Goal: Navigation & Orientation: Find specific page/section

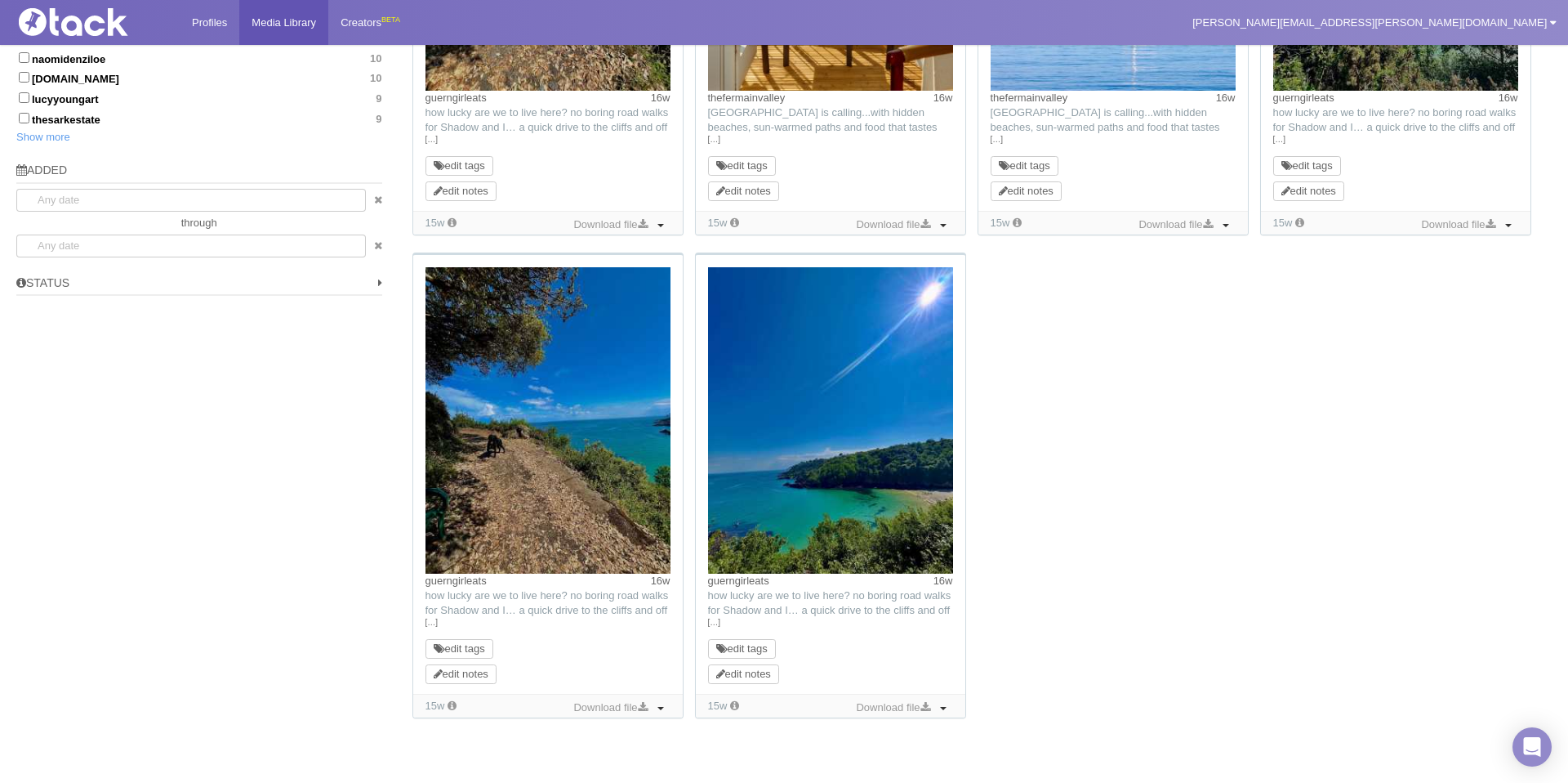
scroll to position [1177, 0]
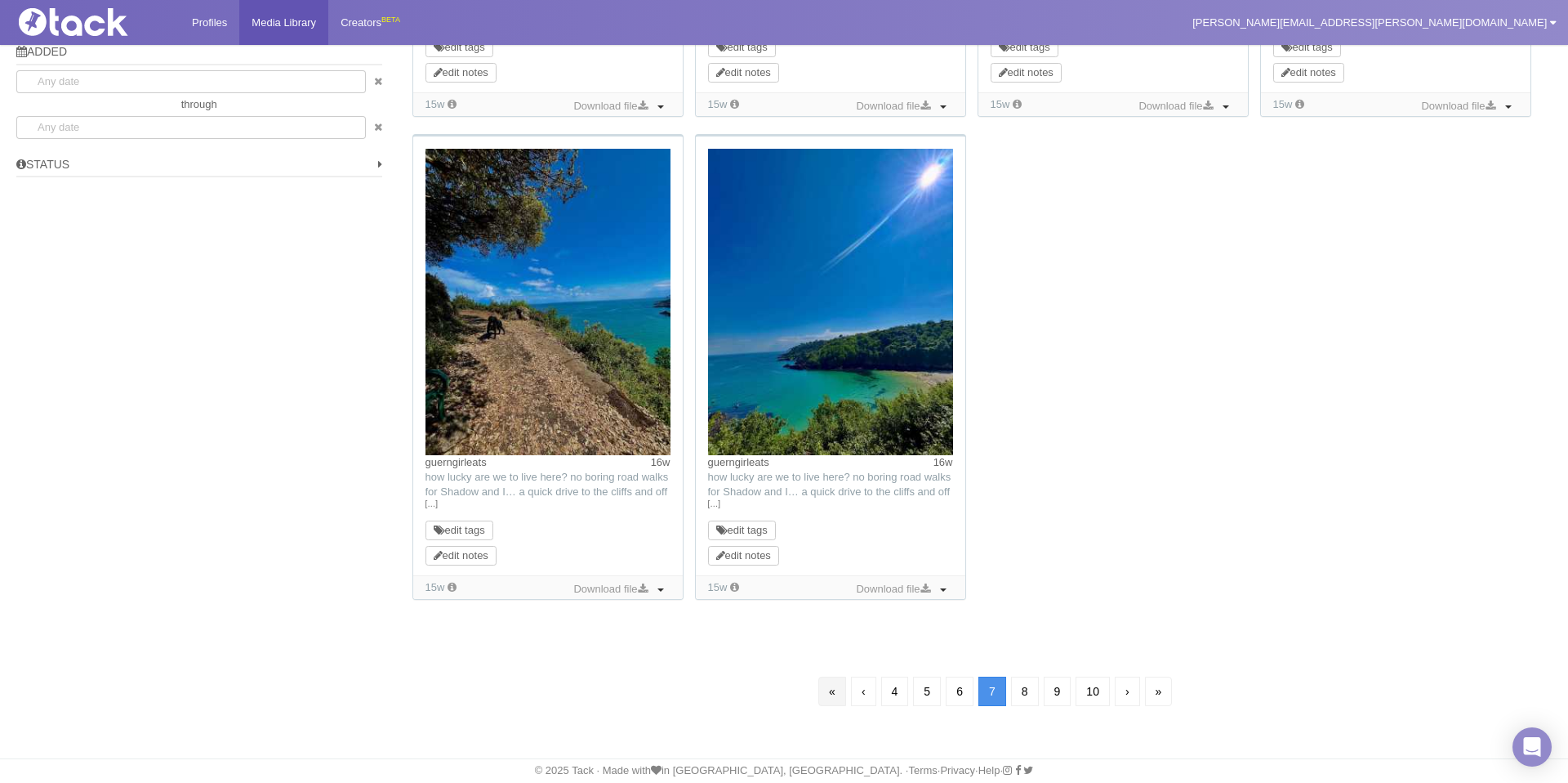
click at [818, 694] on link "«" at bounding box center [832, 691] width 28 height 29
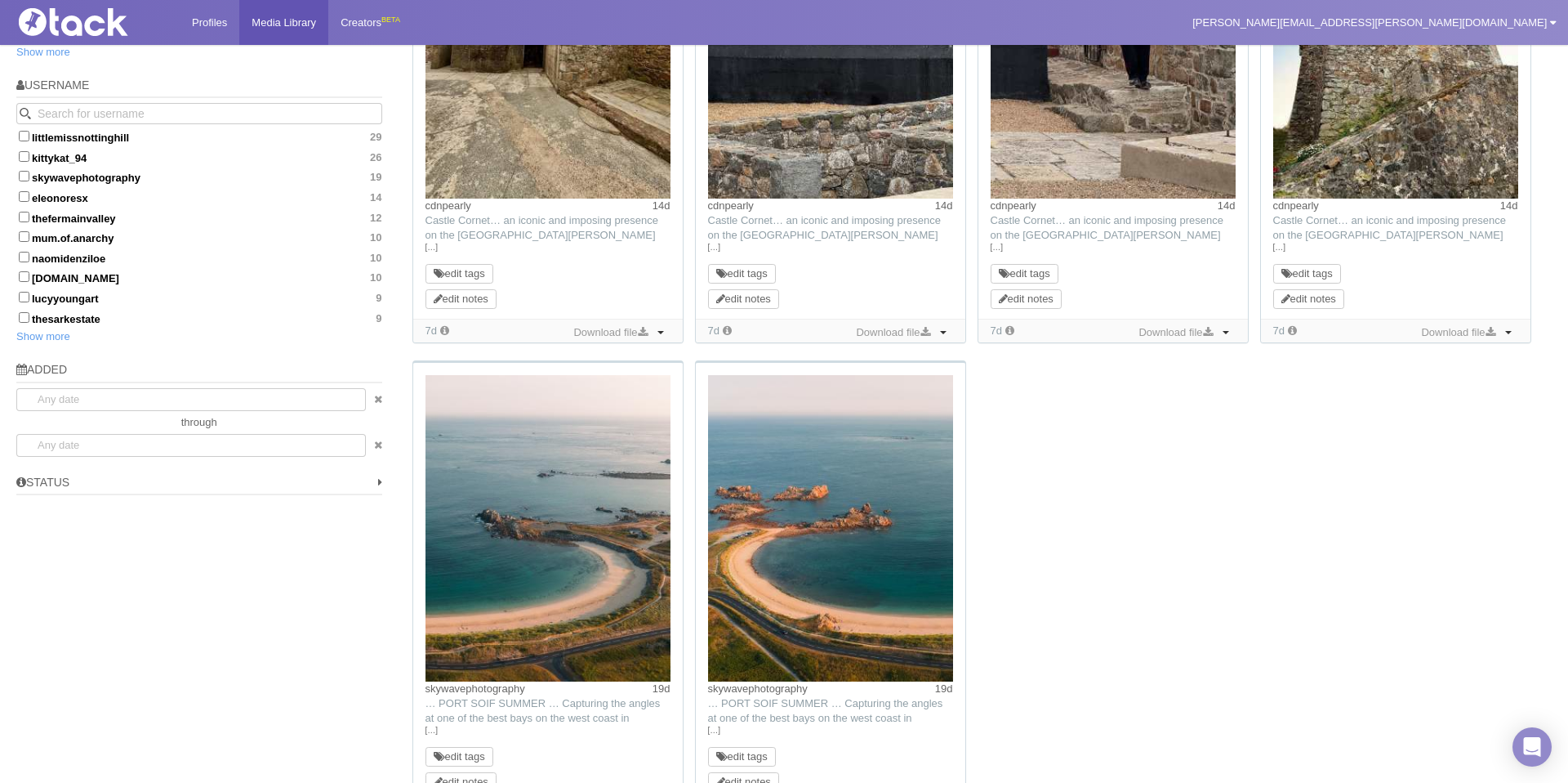
scroll to position [1086, 0]
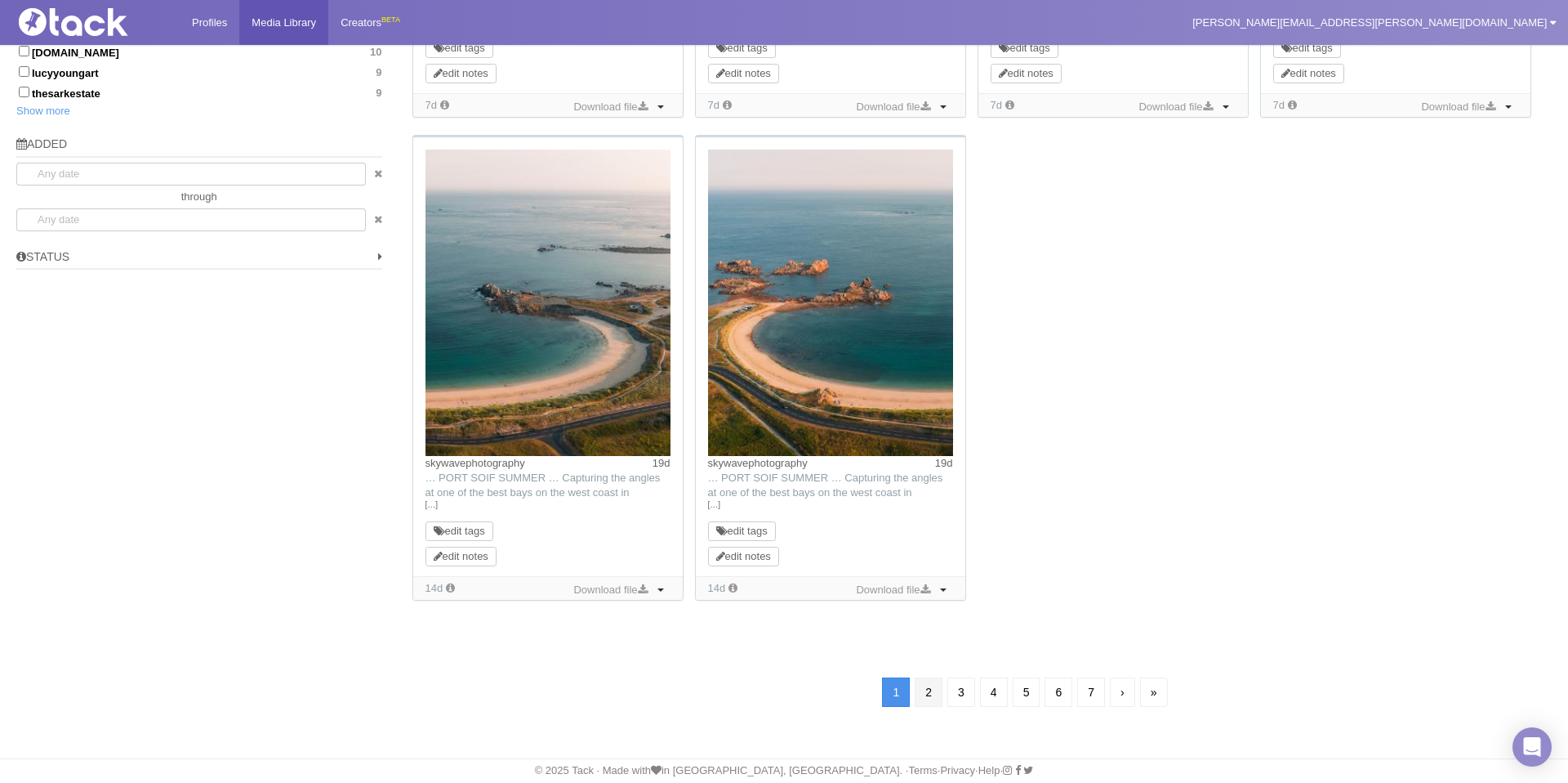
click at [926, 695] on link "2" at bounding box center [928, 692] width 28 height 29
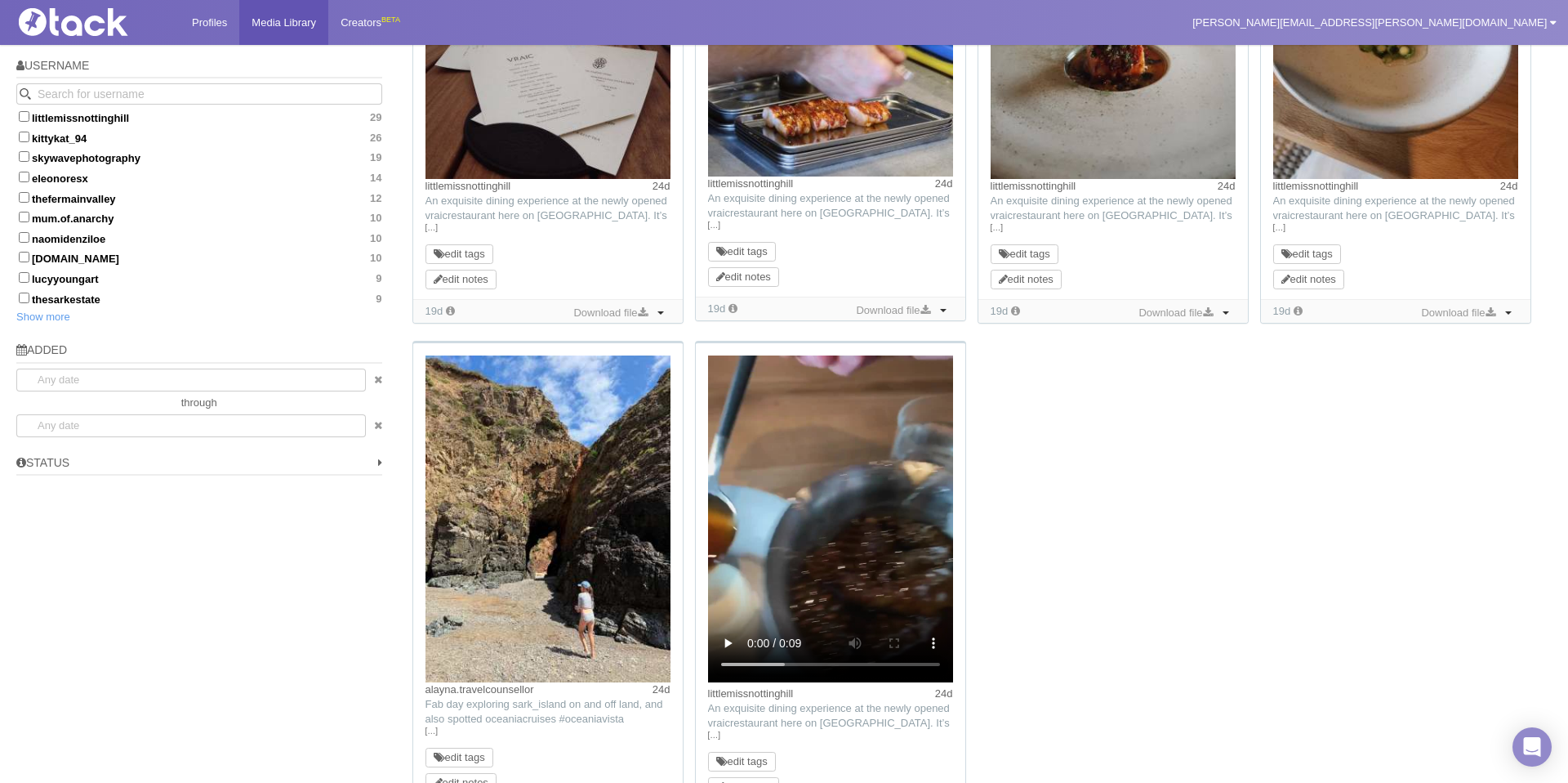
scroll to position [1109, 0]
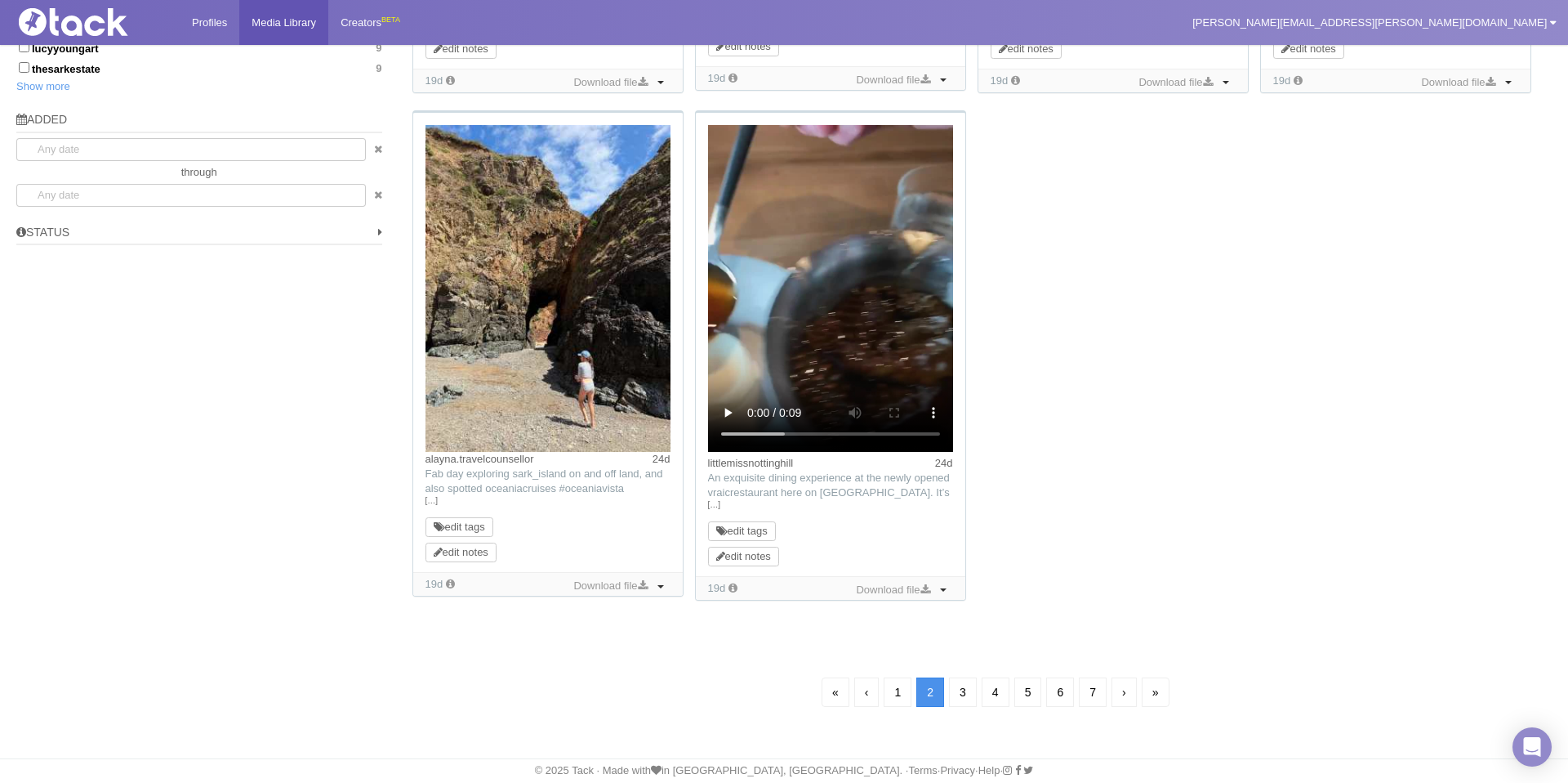
click at [1122, 690] on link "›" at bounding box center [1124, 692] width 25 height 29
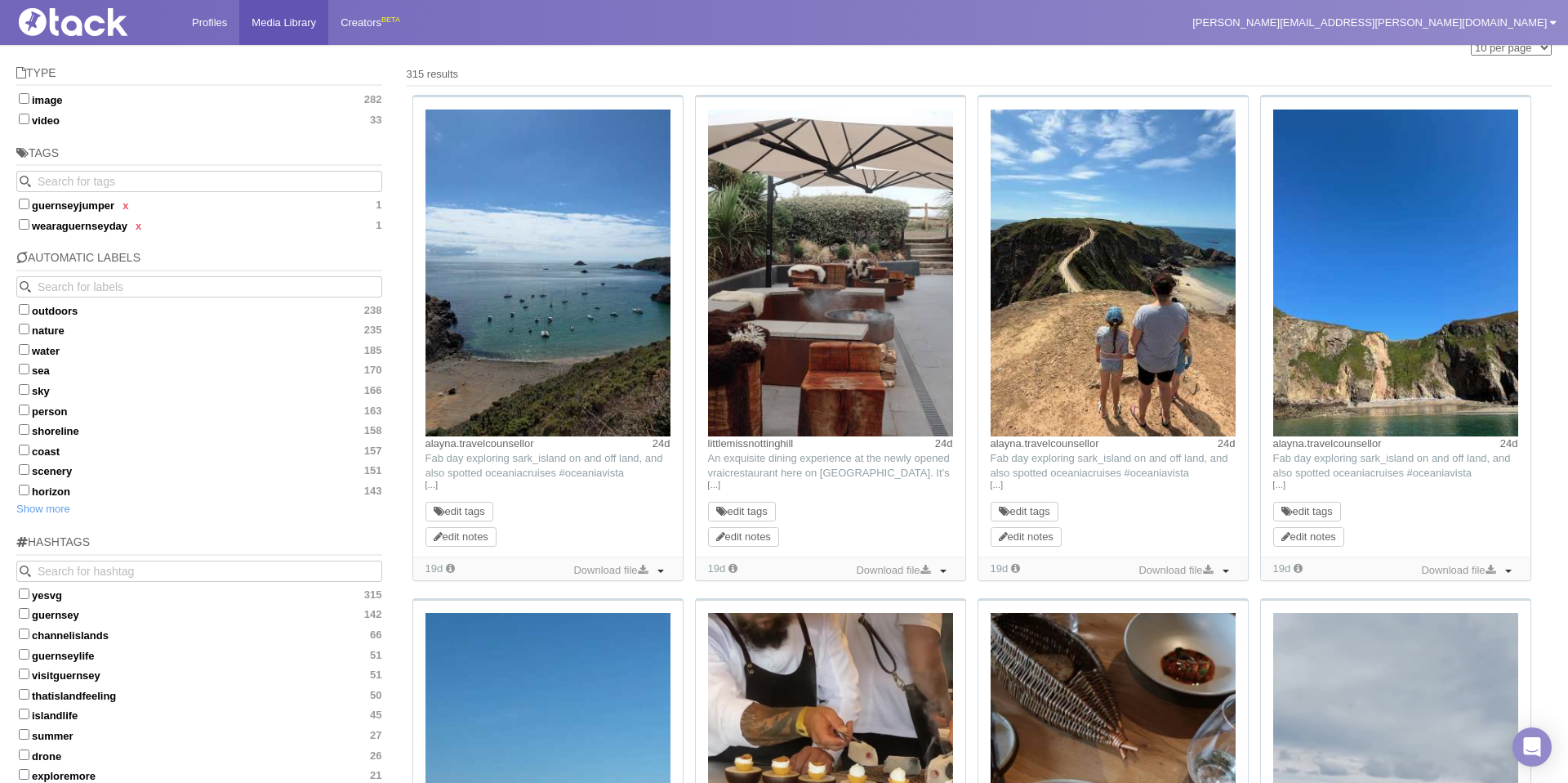
scroll to position [1107, 0]
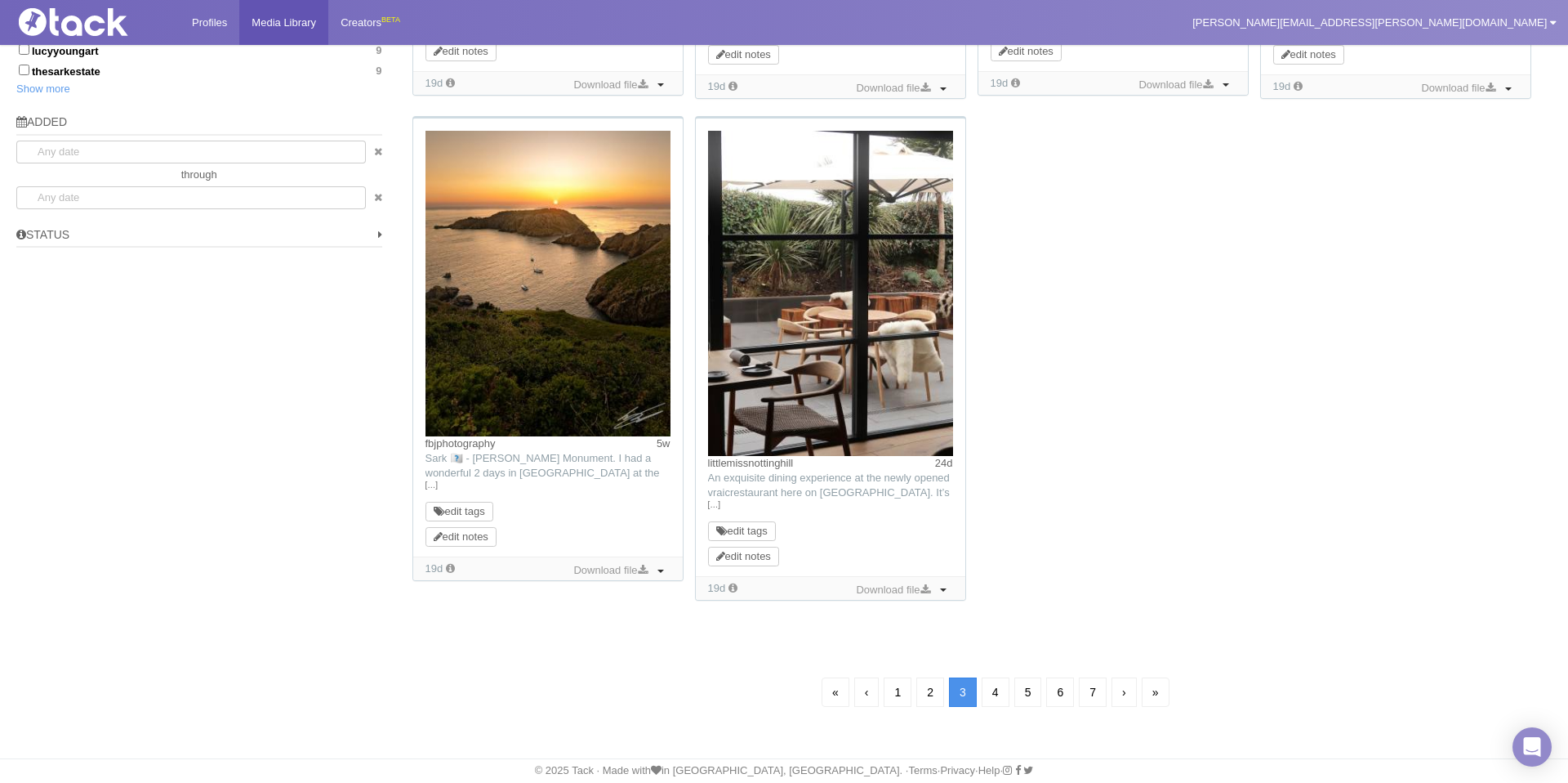
click at [1123, 691] on link "›" at bounding box center [1124, 692] width 25 height 29
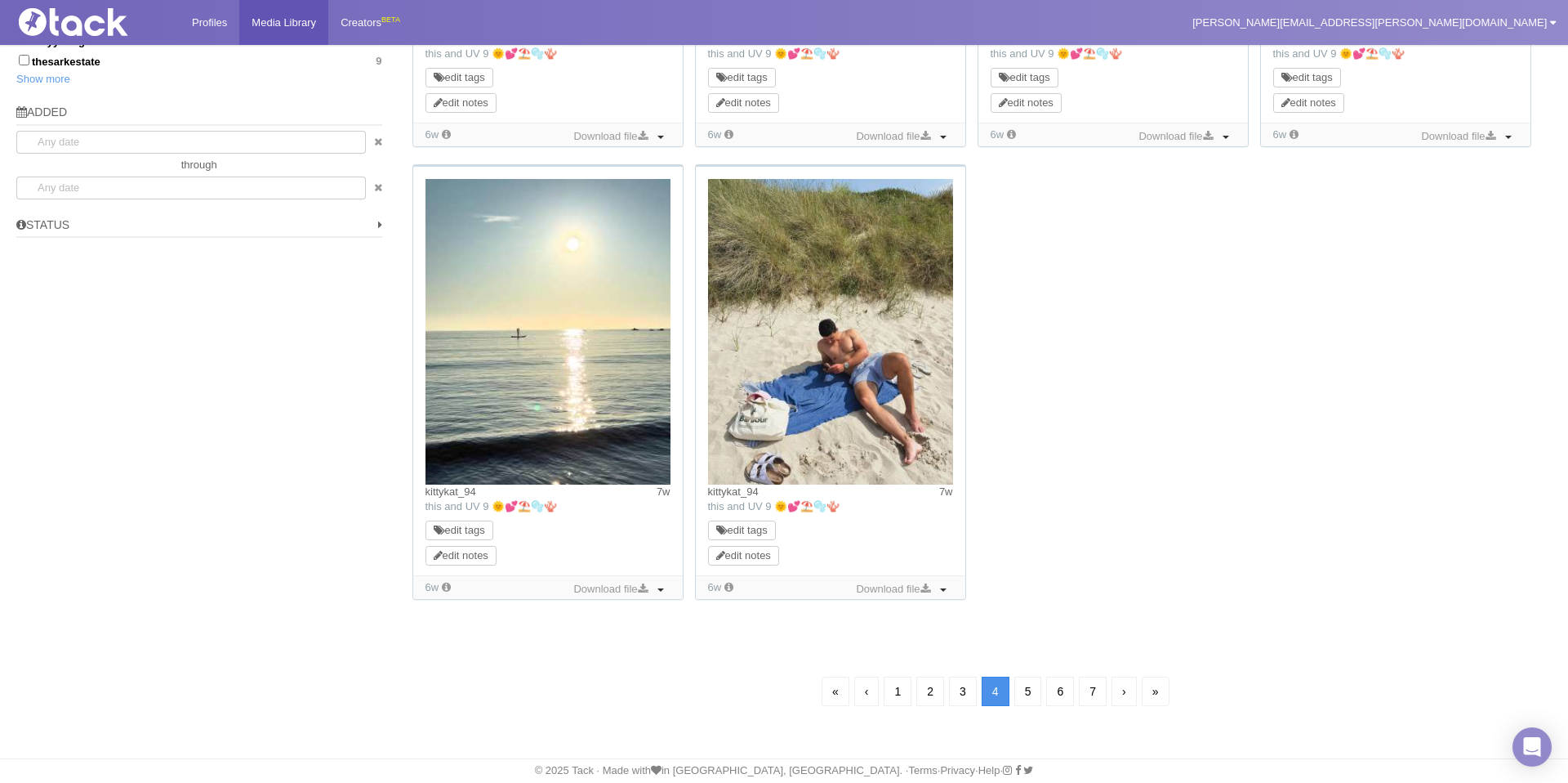
click at [1123, 691] on link "›" at bounding box center [1124, 691] width 25 height 29
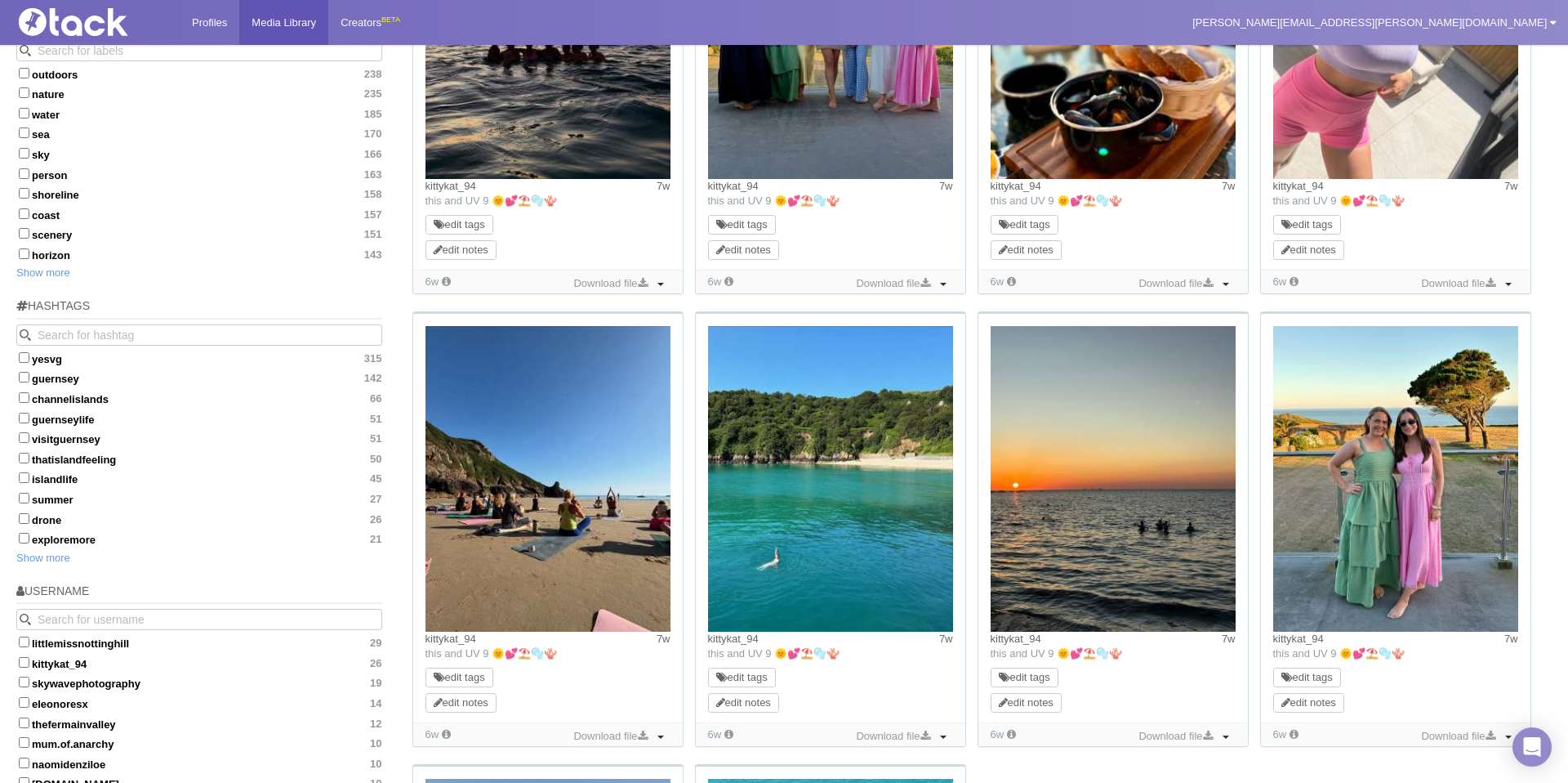
scroll to position [1005, 0]
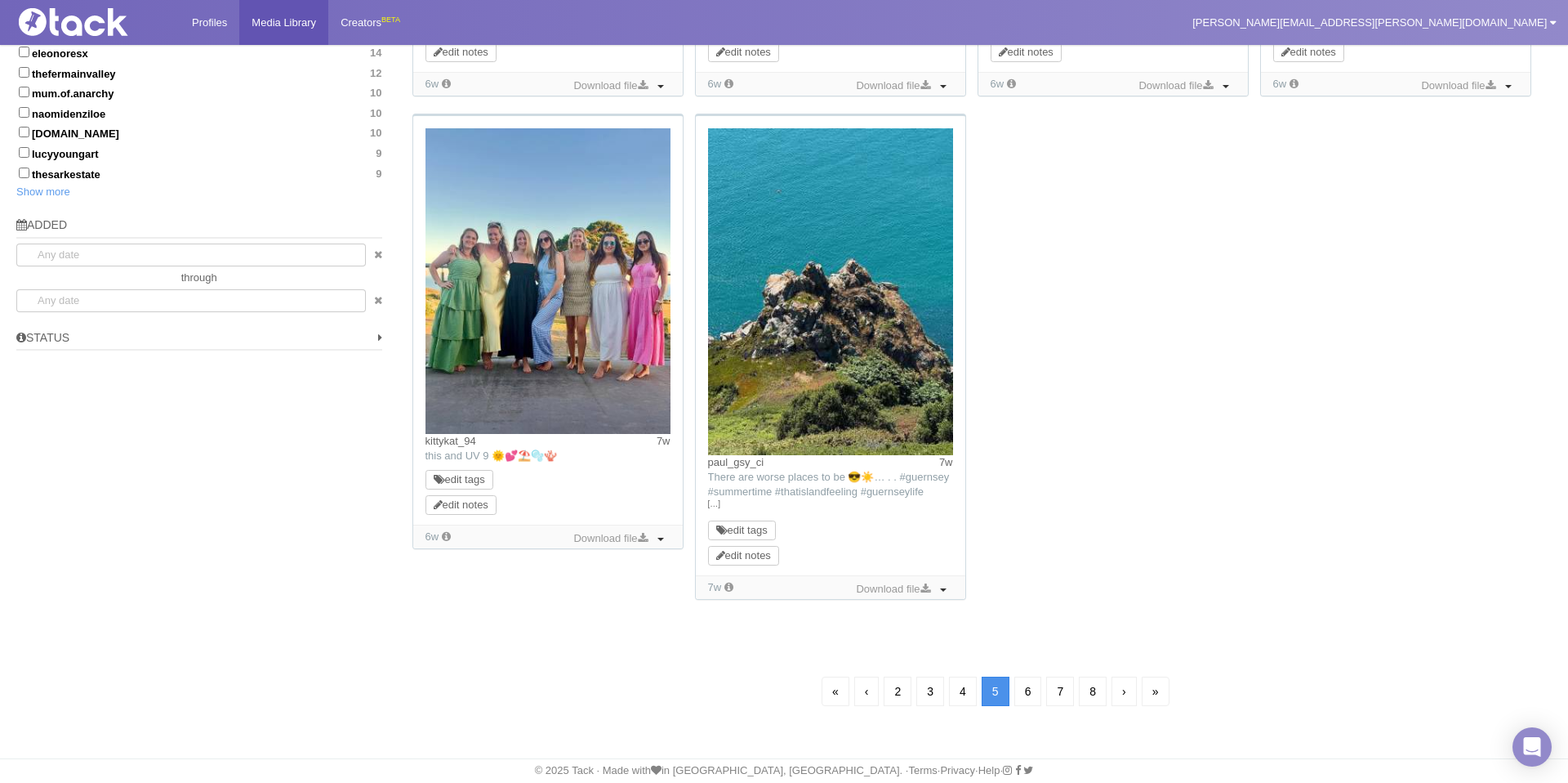
click at [1123, 690] on link "›" at bounding box center [1124, 691] width 25 height 29
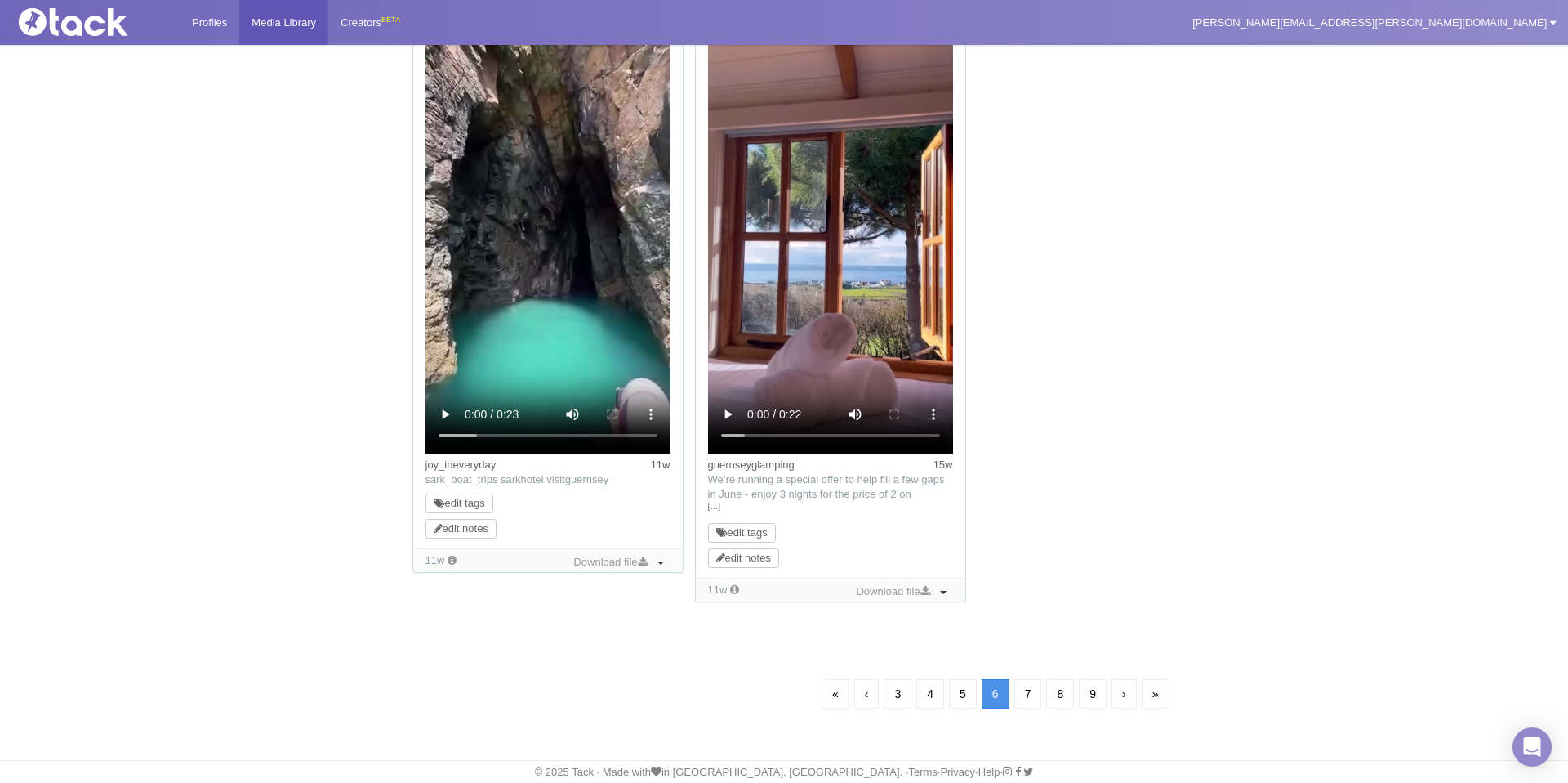
click at [1125, 692] on link "›" at bounding box center [1124, 694] width 25 height 29
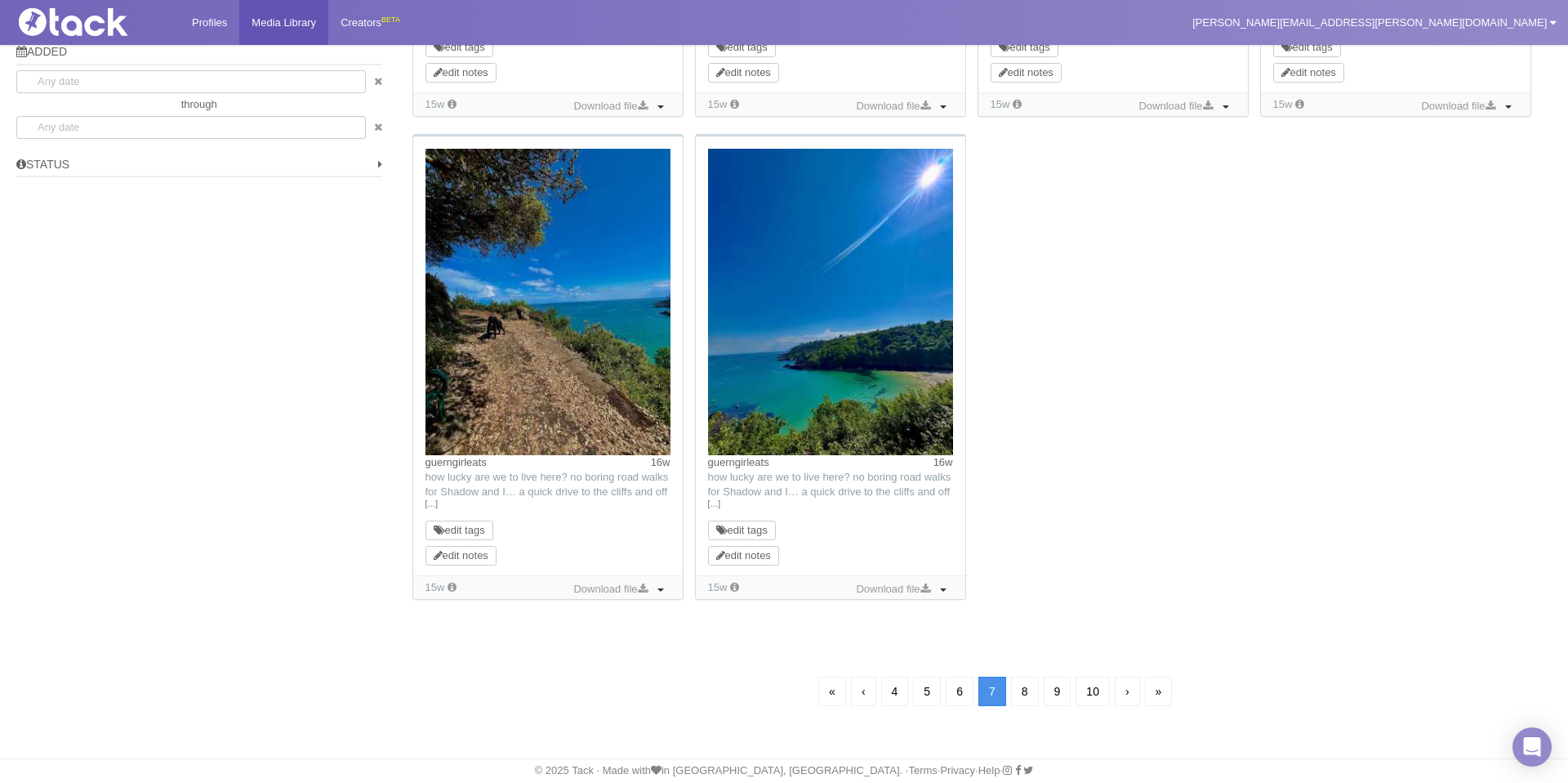
click at [1125, 692] on link "›" at bounding box center [1128, 691] width 25 height 29
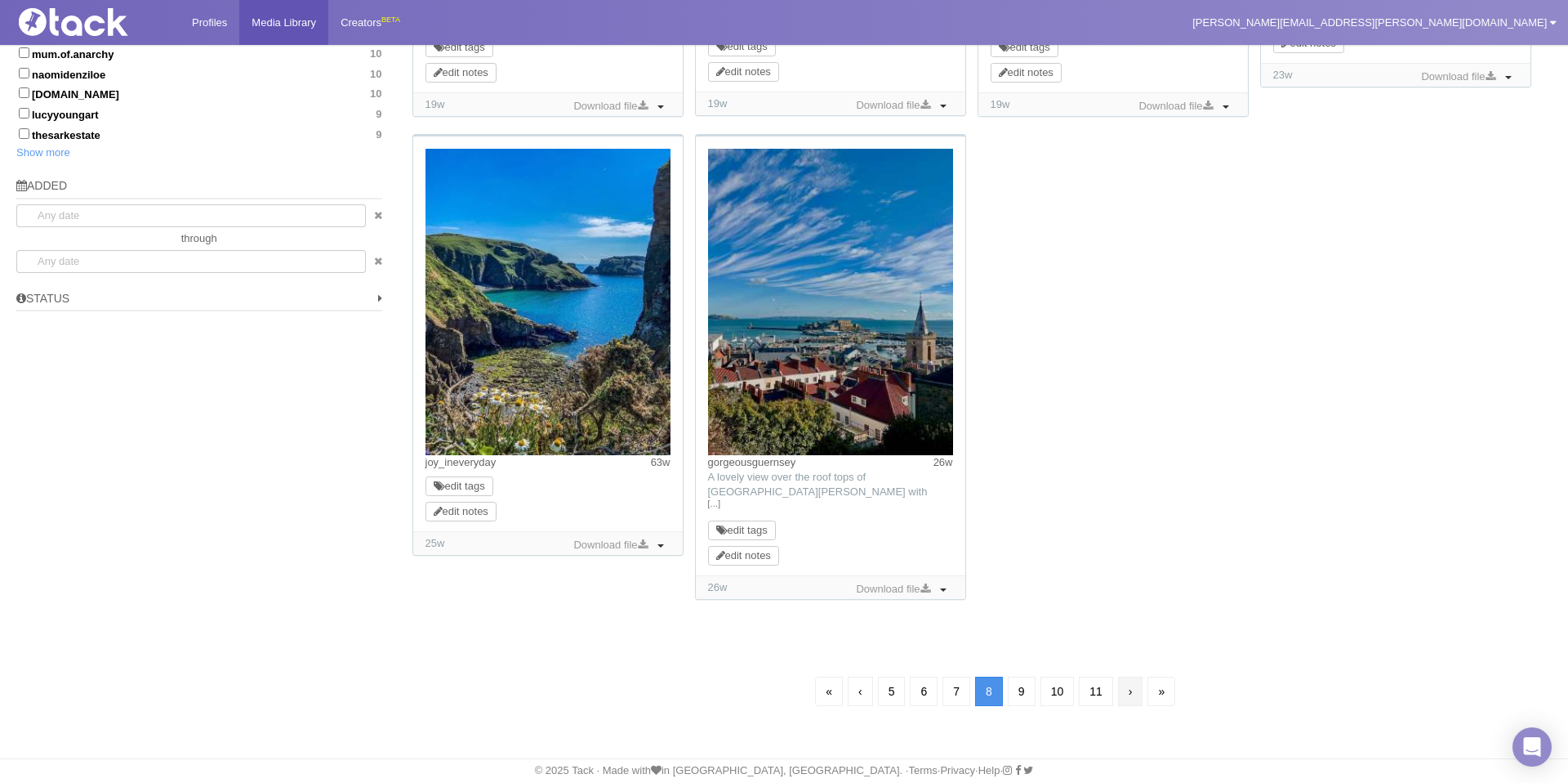
click at [1127, 691] on link "›" at bounding box center [1130, 691] width 25 height 29
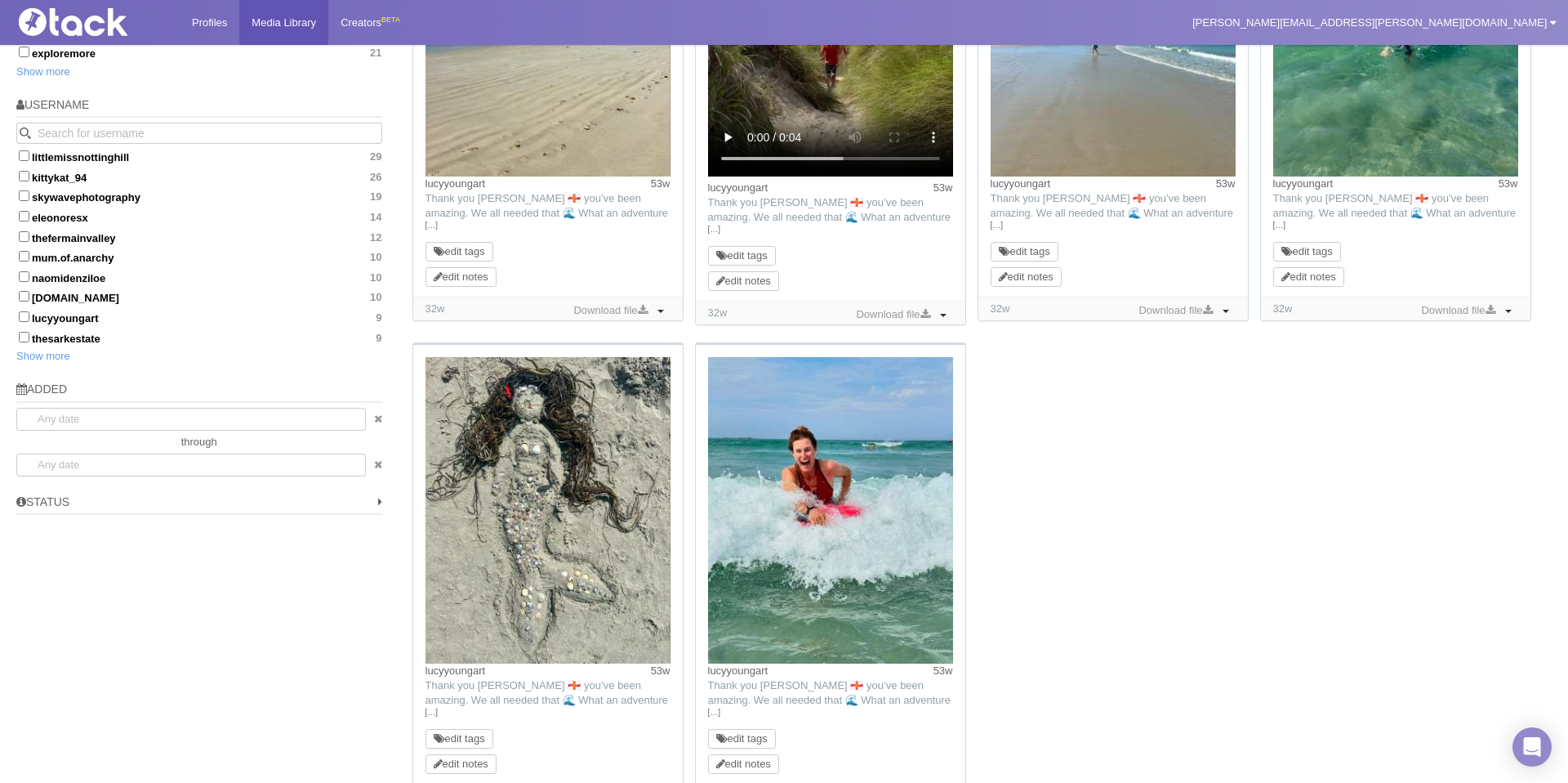
scroll to position [1048, 0]
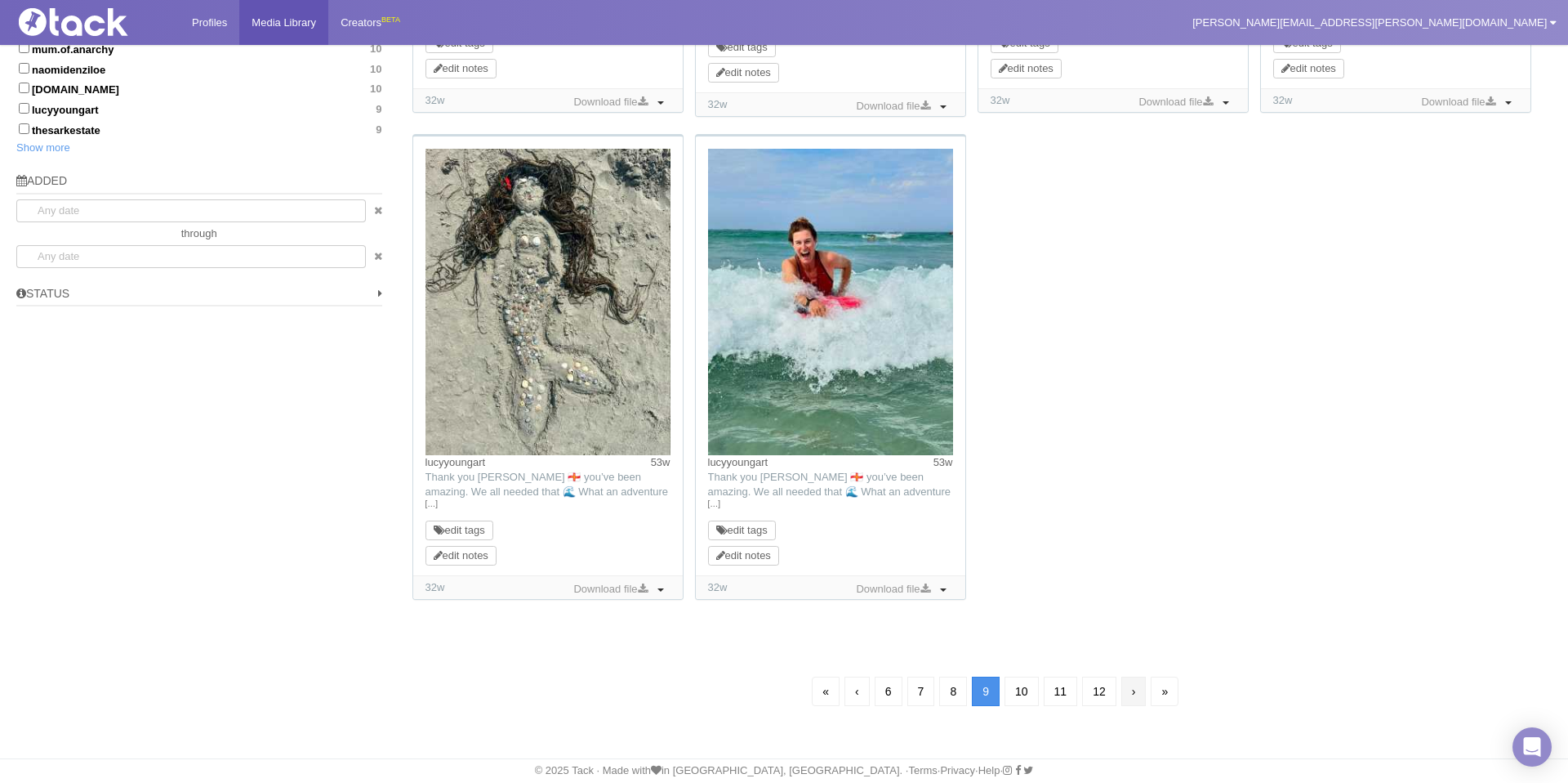
click at [1127, 690] on link "›" at bounding box center [1134, 691] width 25 height 29
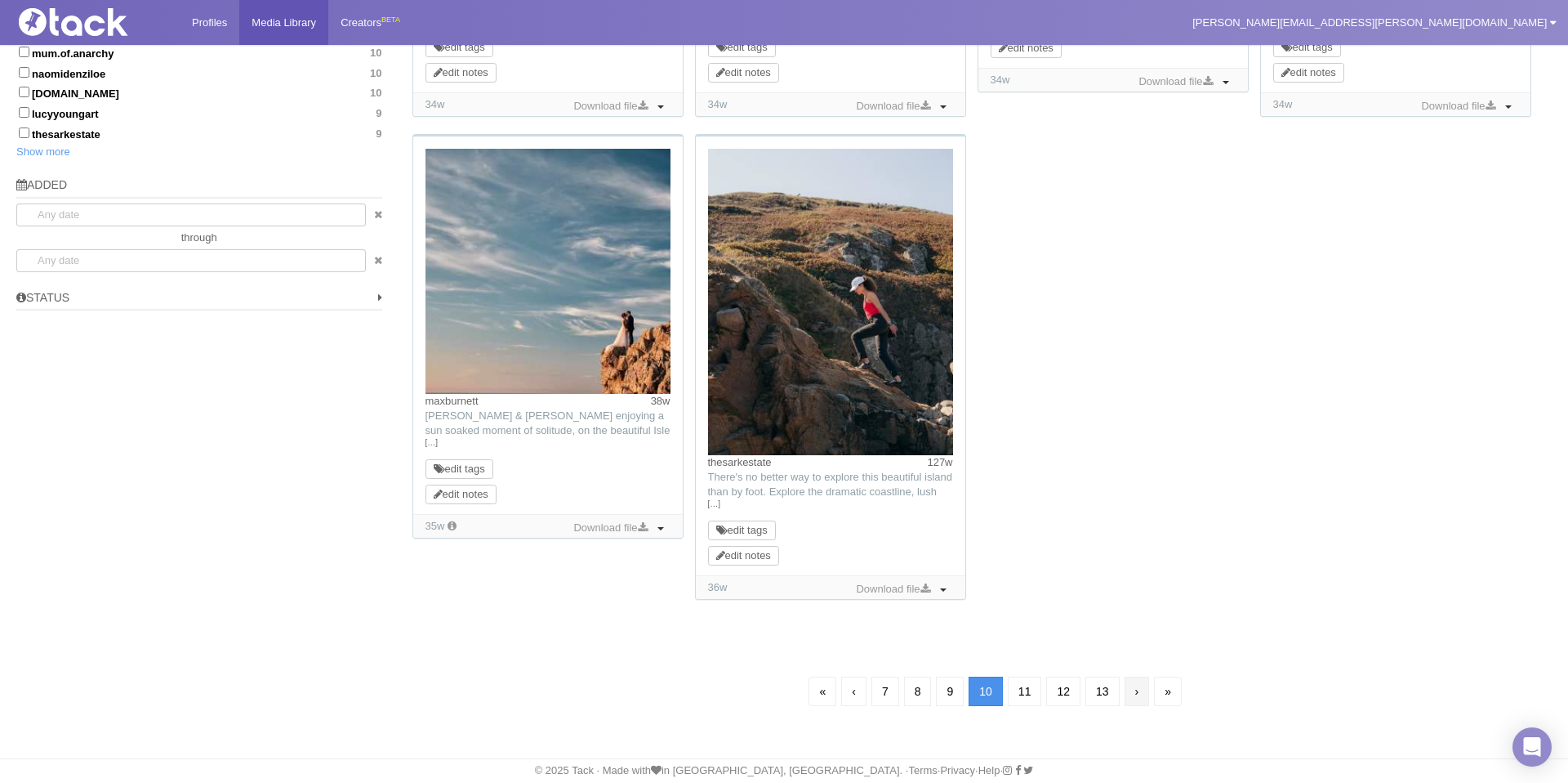
click at [1134, 691] on link "›" at bounding box center [1137, 691] width 25 height 29
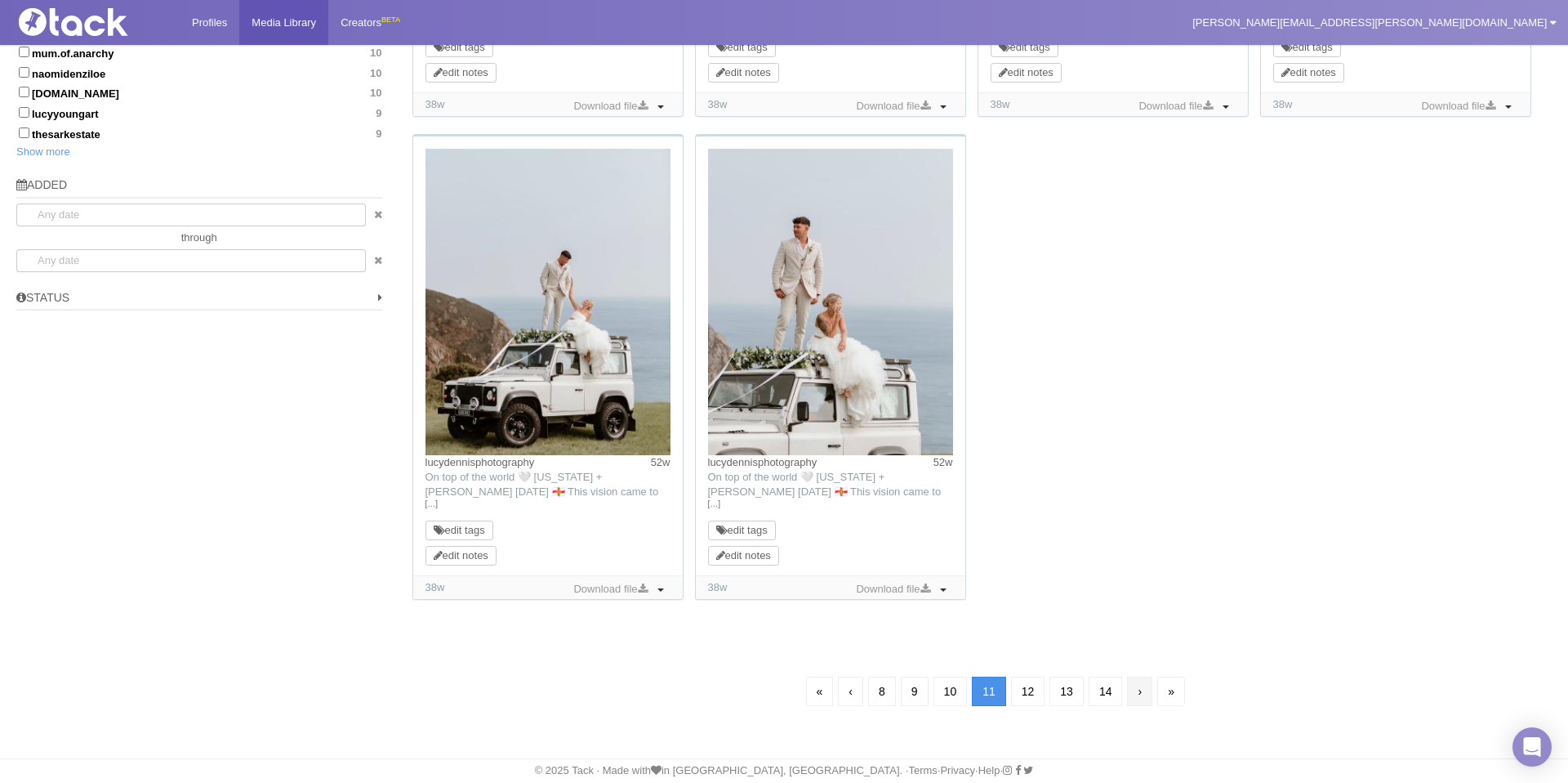
click at [1143, 695] on link "›" at bounding box center [1139, 691] width 25 height 29
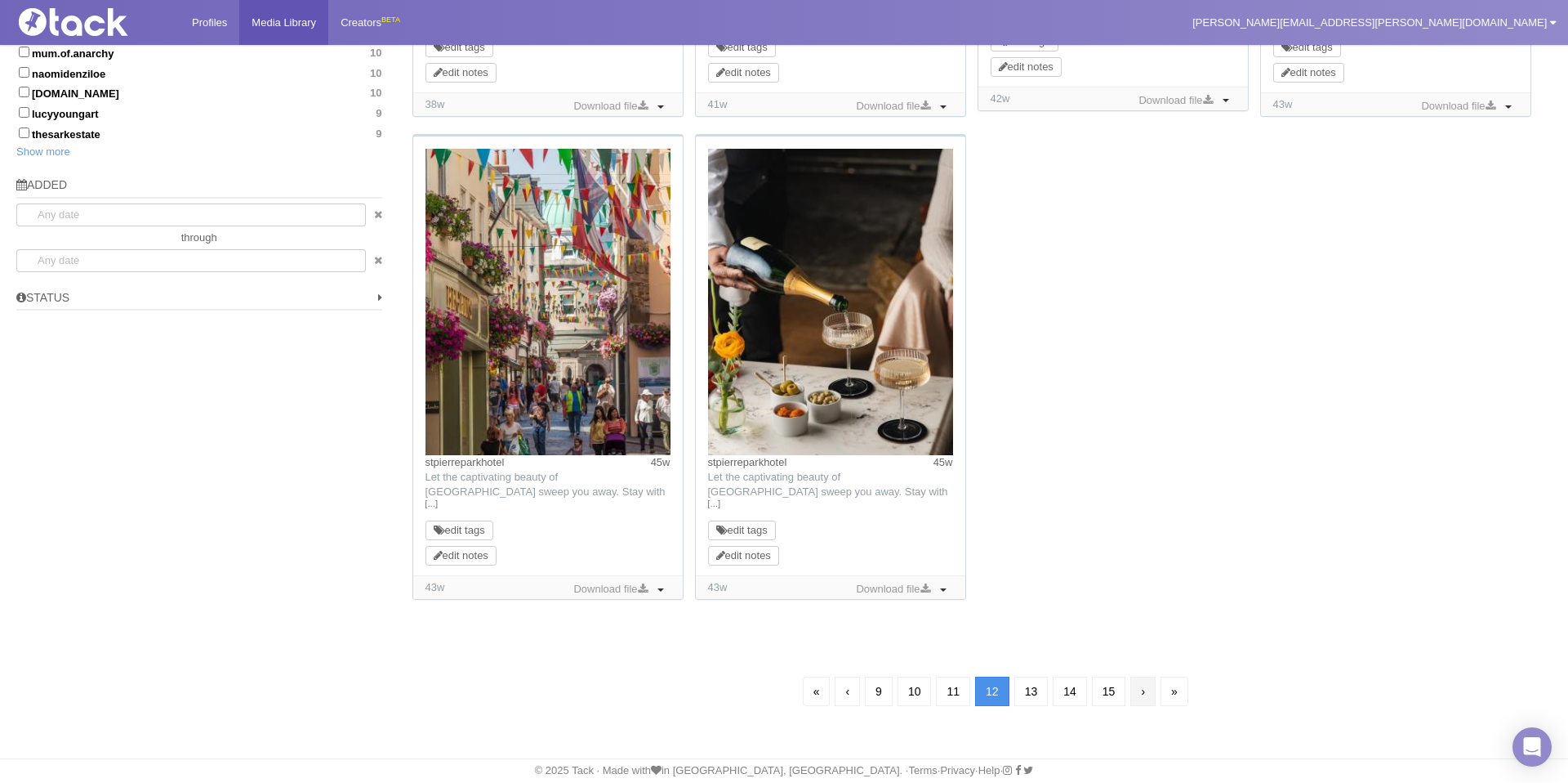
click at [1145, 695] on link "›" at bounding box center [1143, 691] width 25 height 29
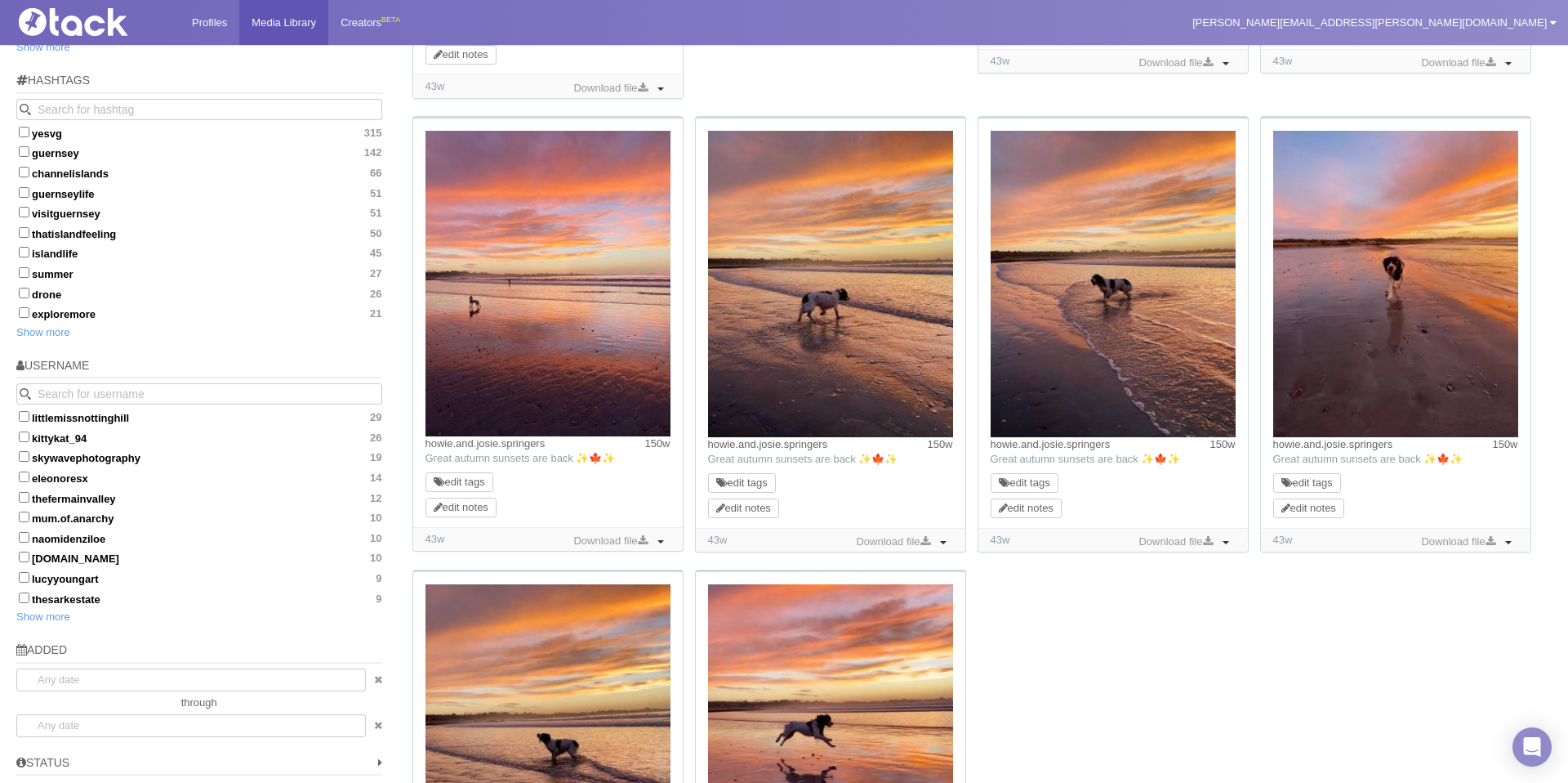
scroll to position [909, 0]
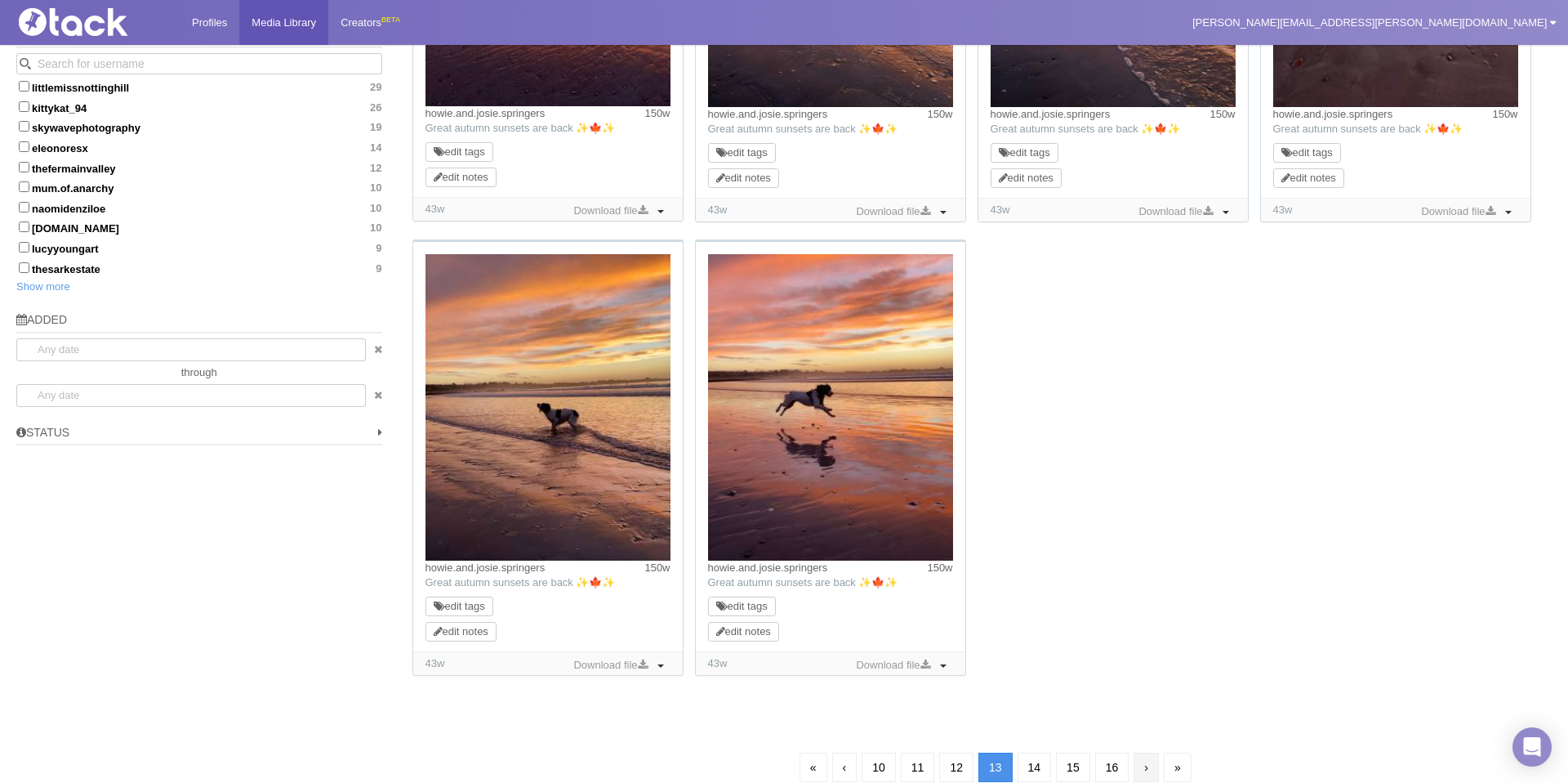
click at [1153, 768] on link "›" at bounding box center [1146, 767] width 25 height 29
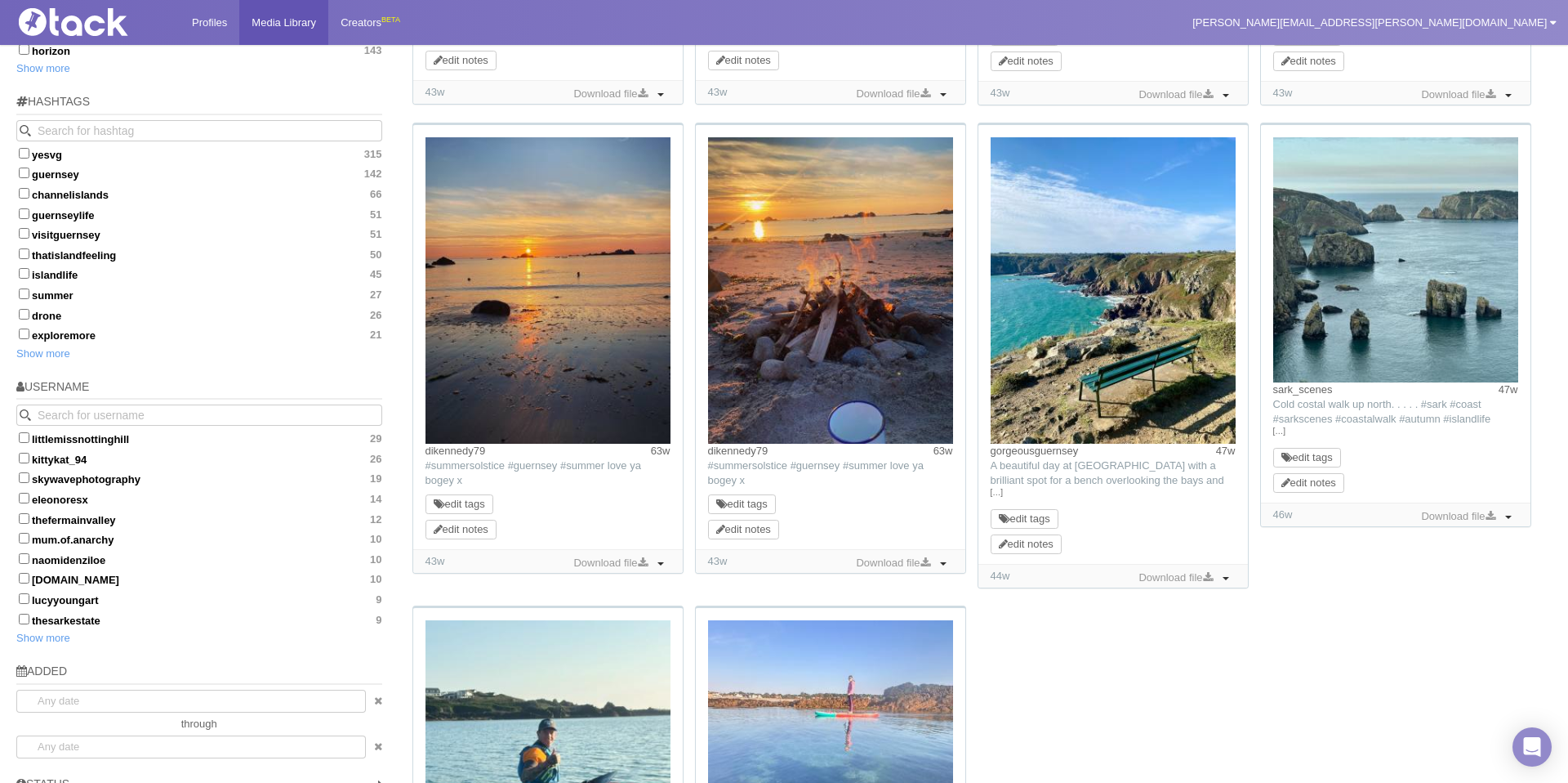
scroll to position [1001, 0]
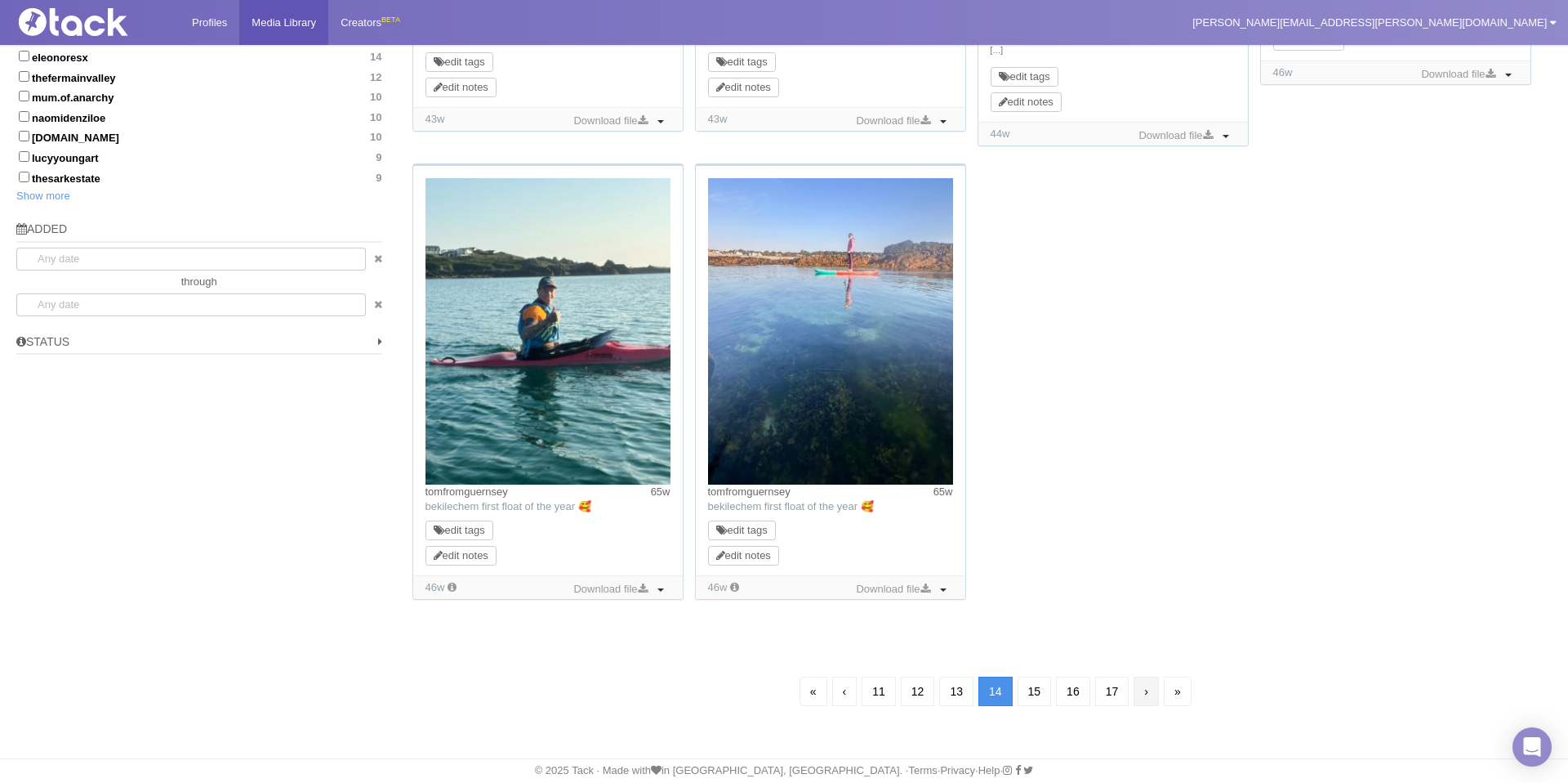
click at [1155, 688] on link "›" at bounding box center [1146, 691] width 25 height 29
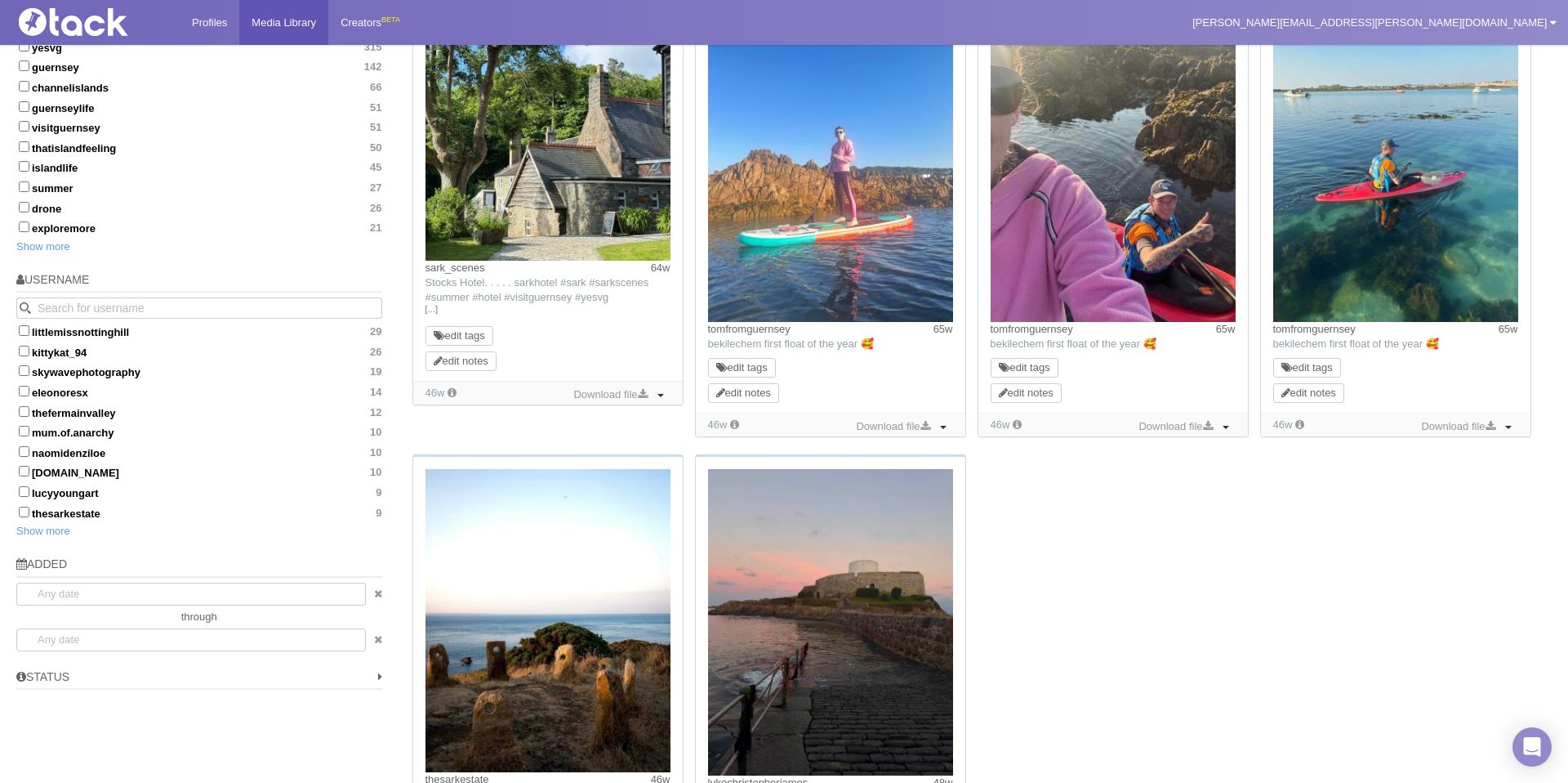
scroll to position [986, 0]
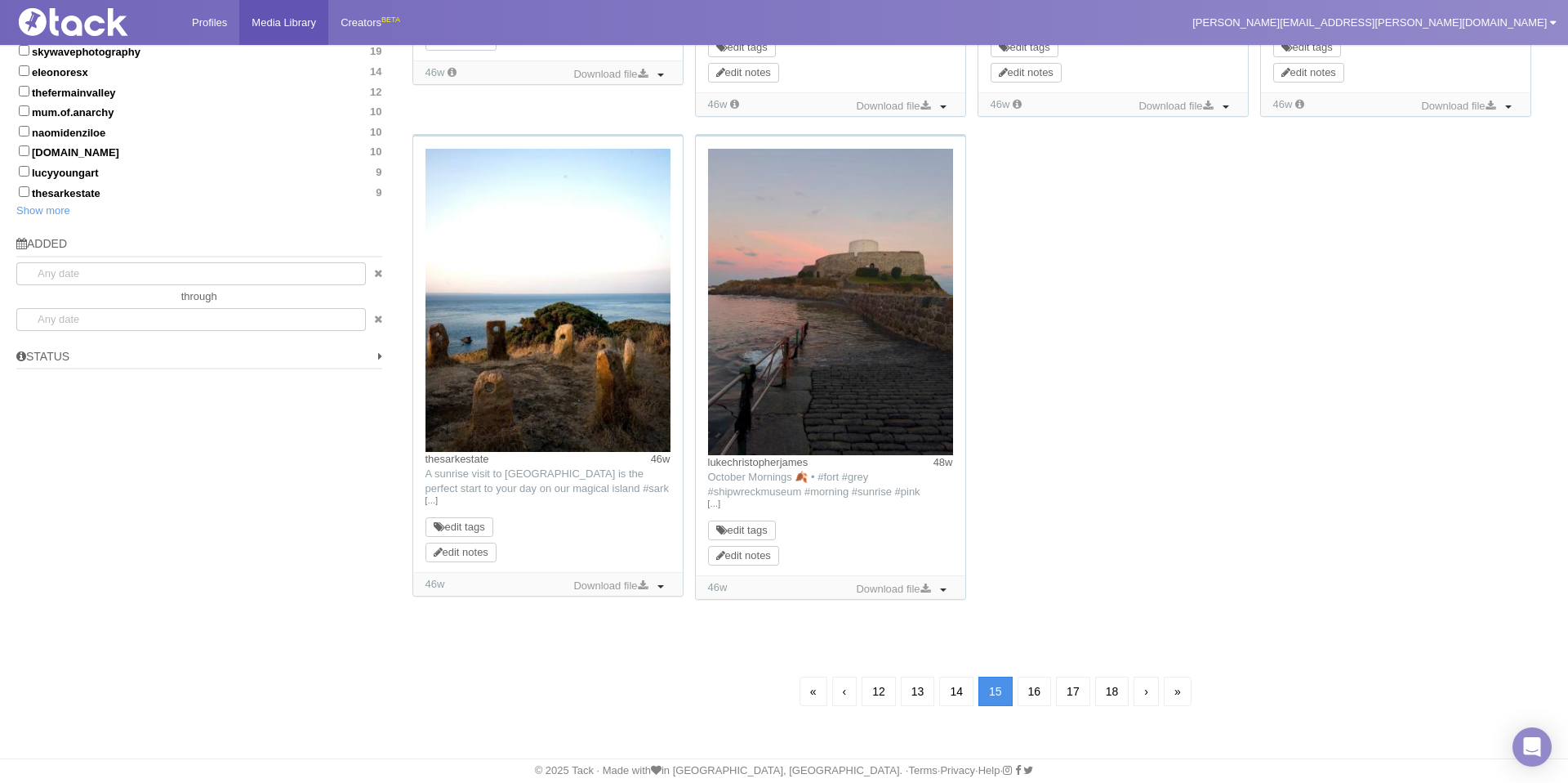
click at [1155, 688] on link "›" at bounding box center [1146, 691] width 25 height 29
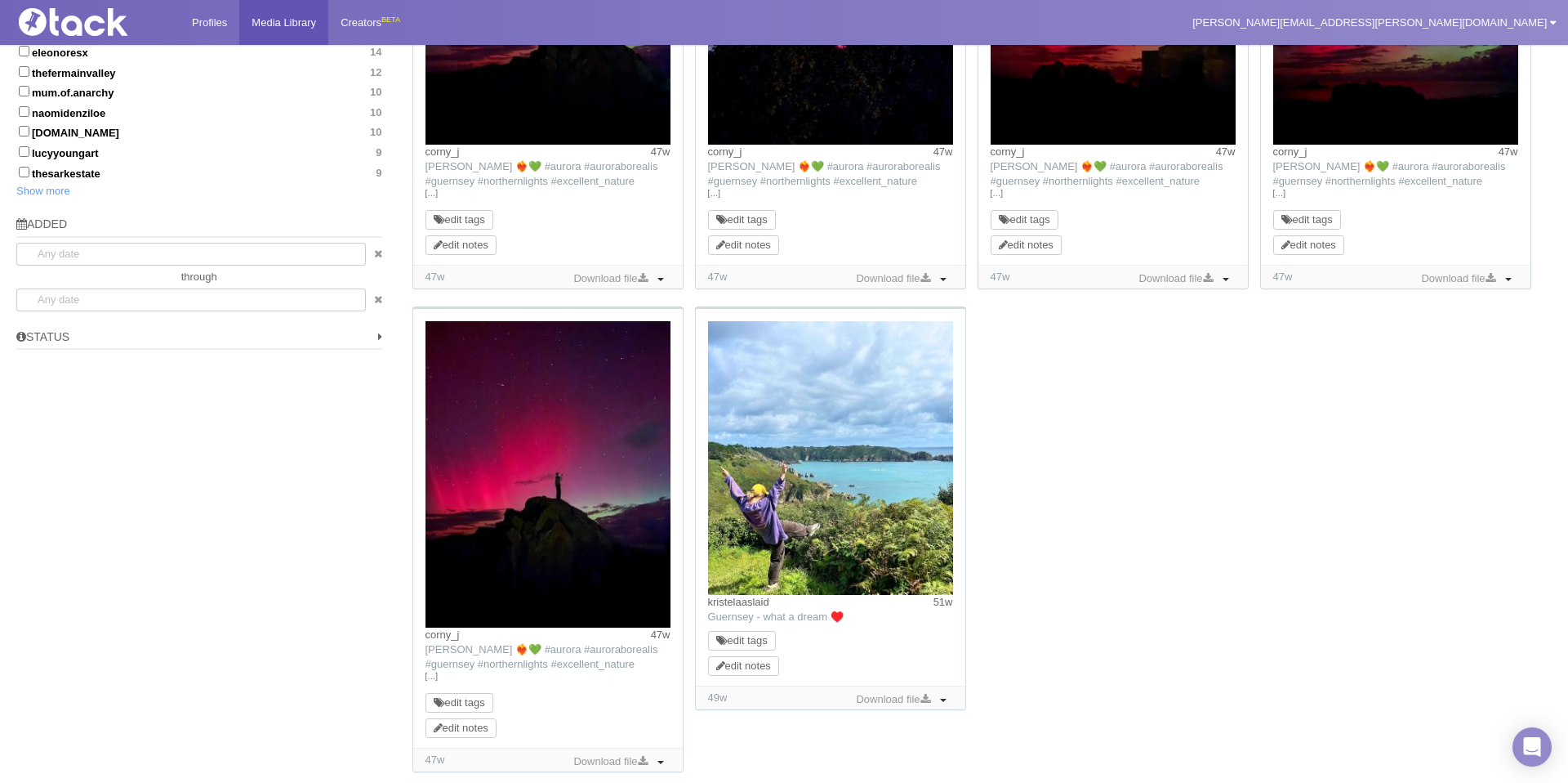
scroll to position [1177, 0]
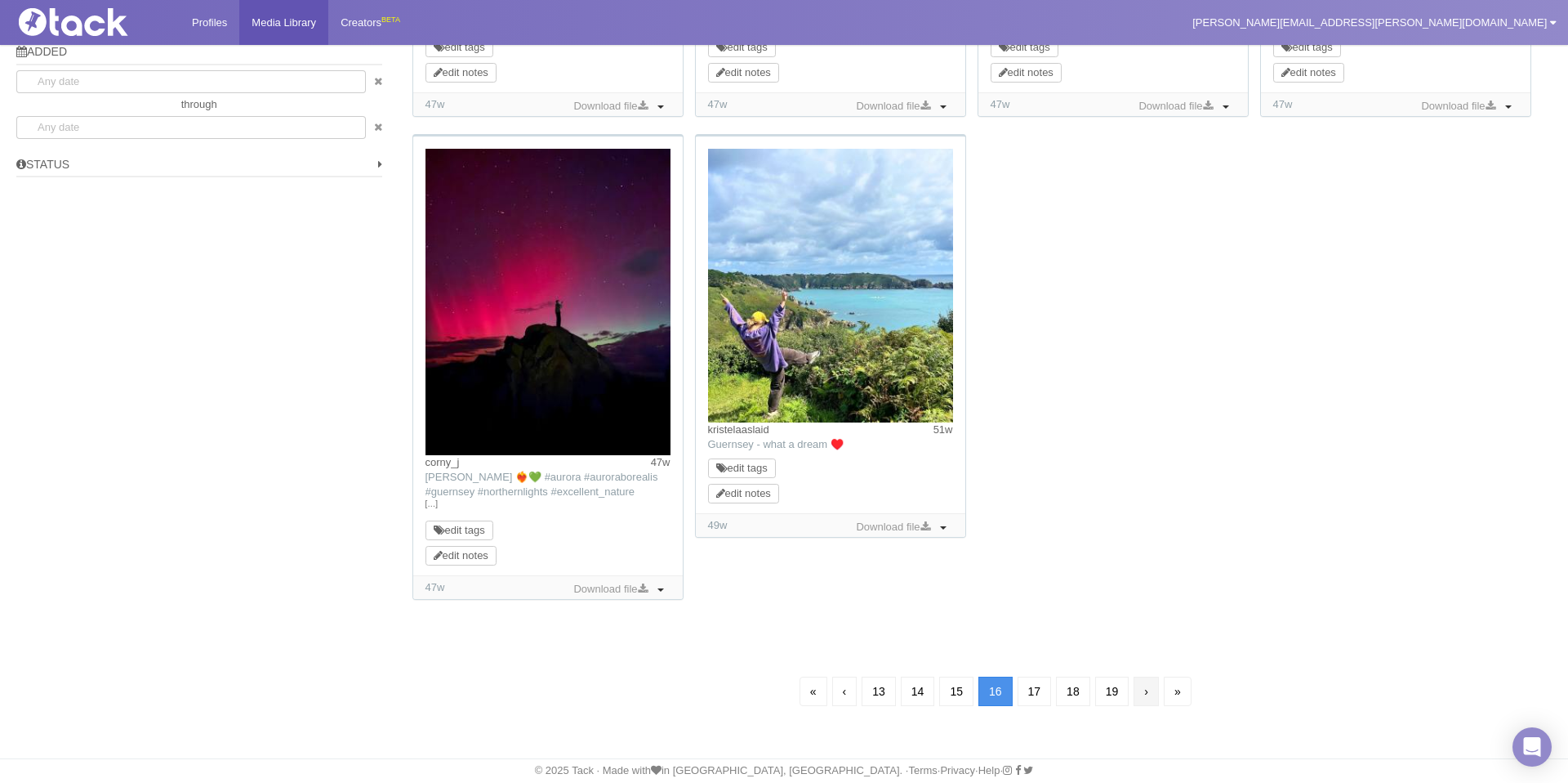
click at [1154, 694] on link "›" at bounding box center [1146, 691] width 25 height 29
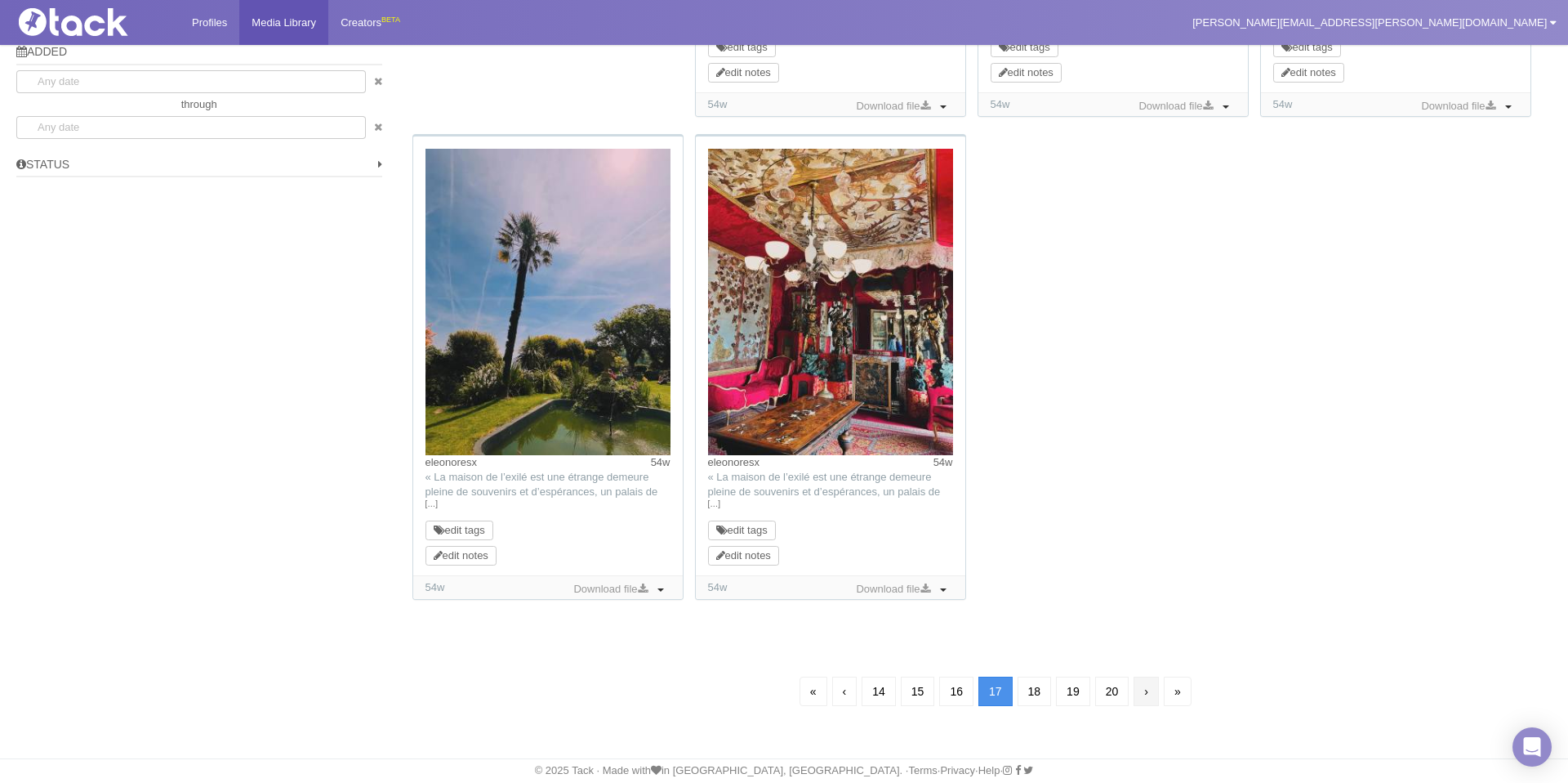
click at [1148, 699] on link "›" at bounding box center [1146, 691] width 25 height 29
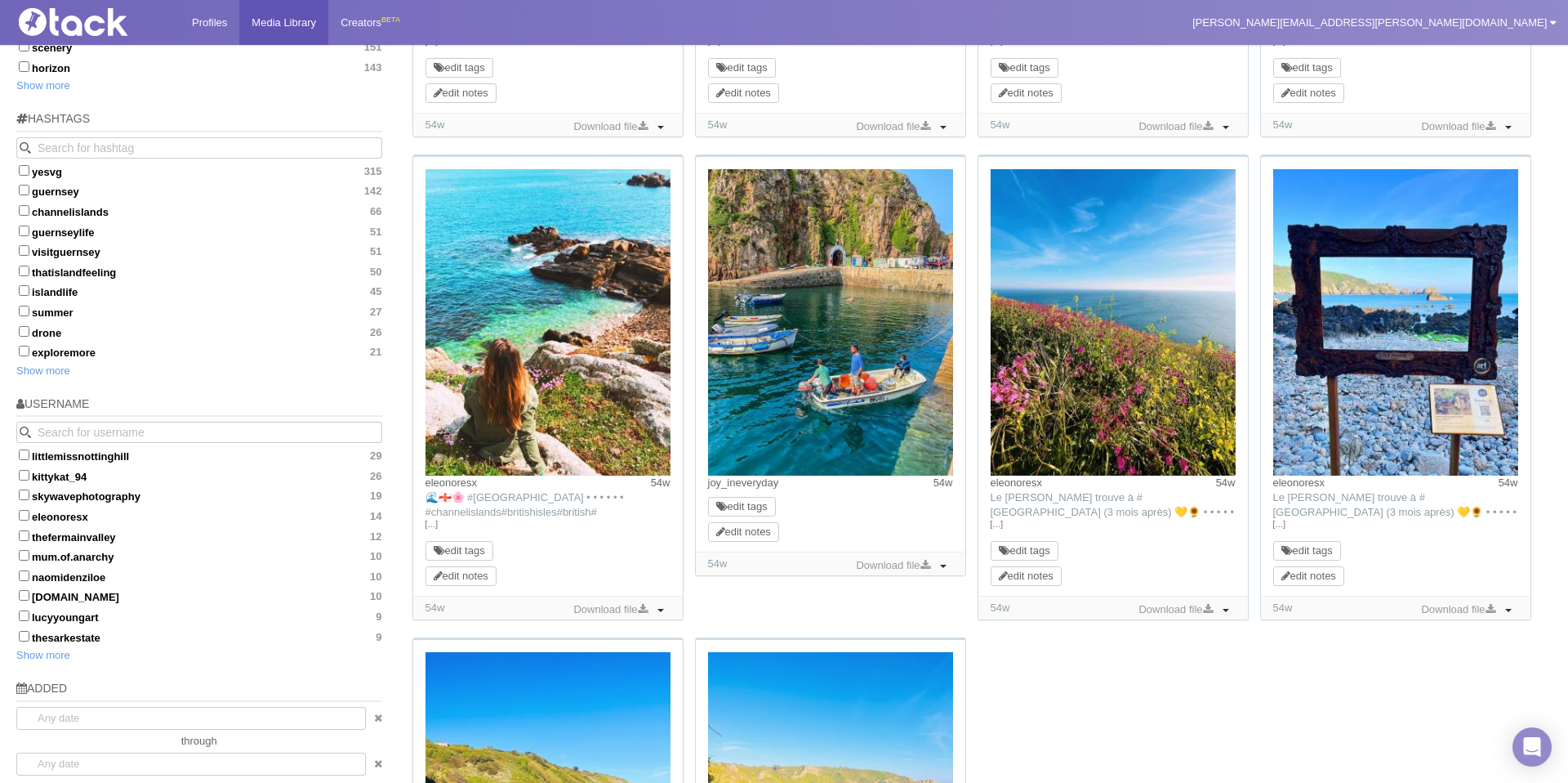
scroll to position [1014, 0]
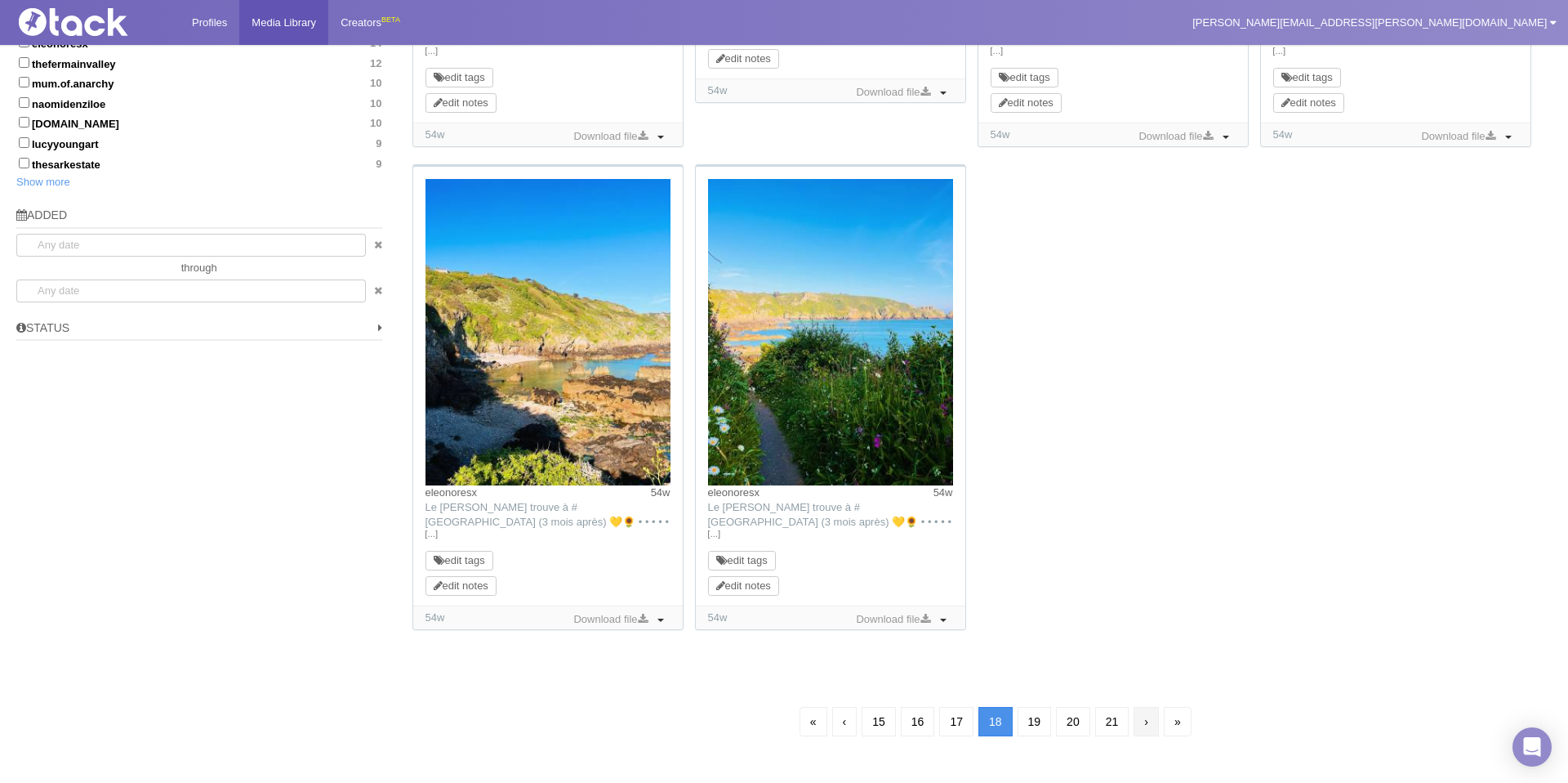
click at [1150, 714] on link "›" at bounding box center [1146, 721] width 25 height 29
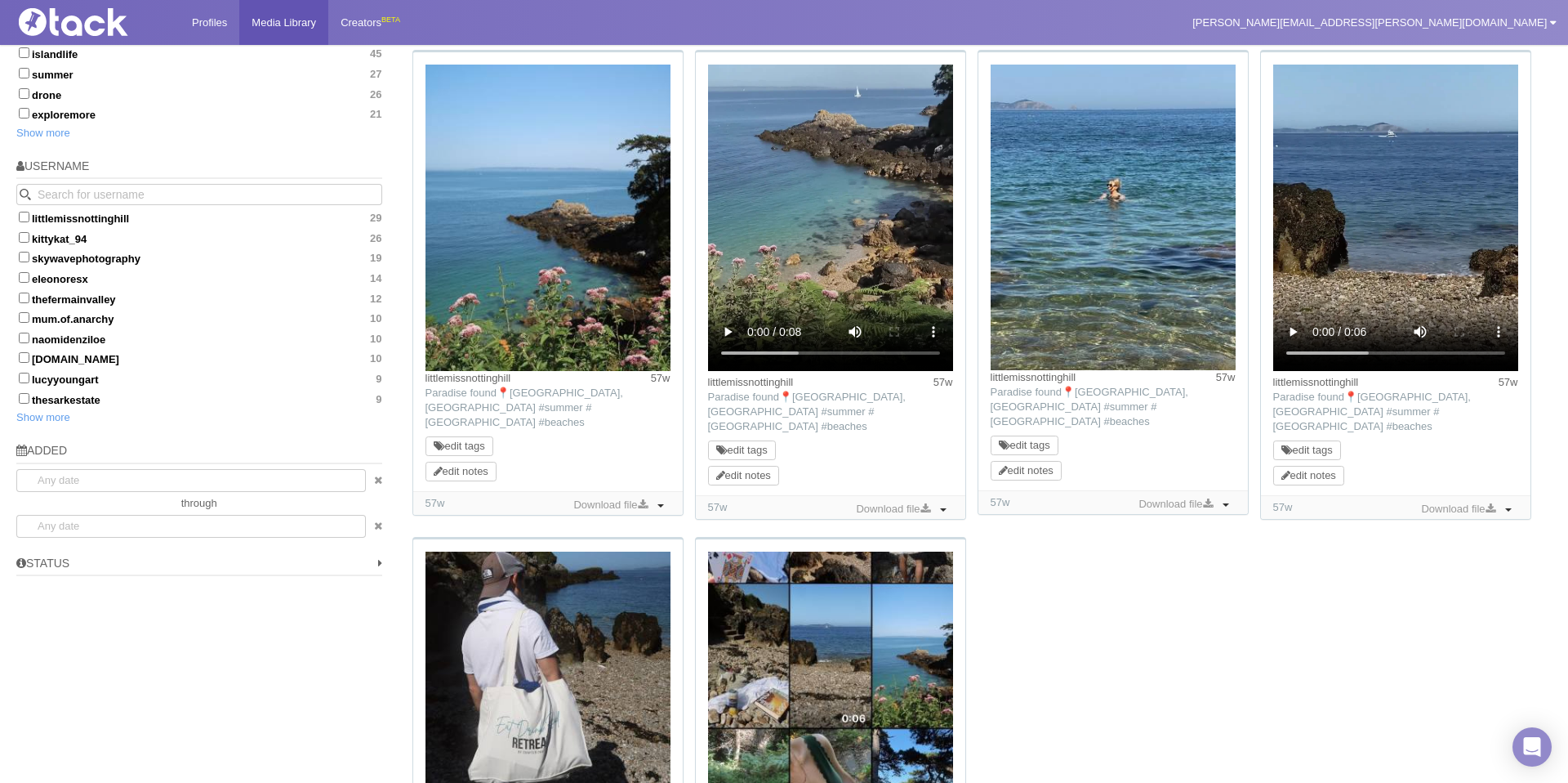
scroll to position [1151, 0]
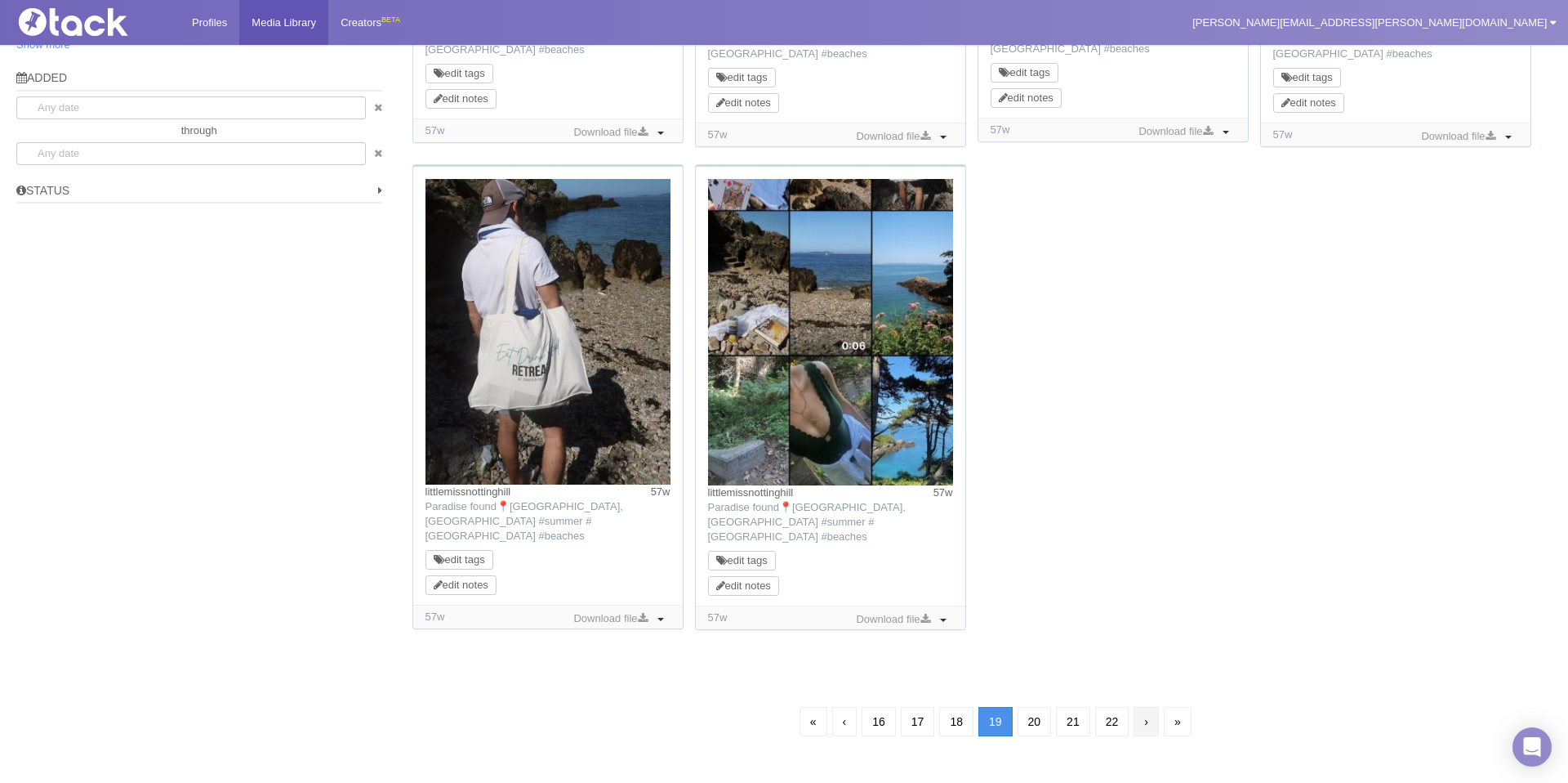
click at [1151, 707] on link "›" at bounding box center [1146, 721] width 25 height 29
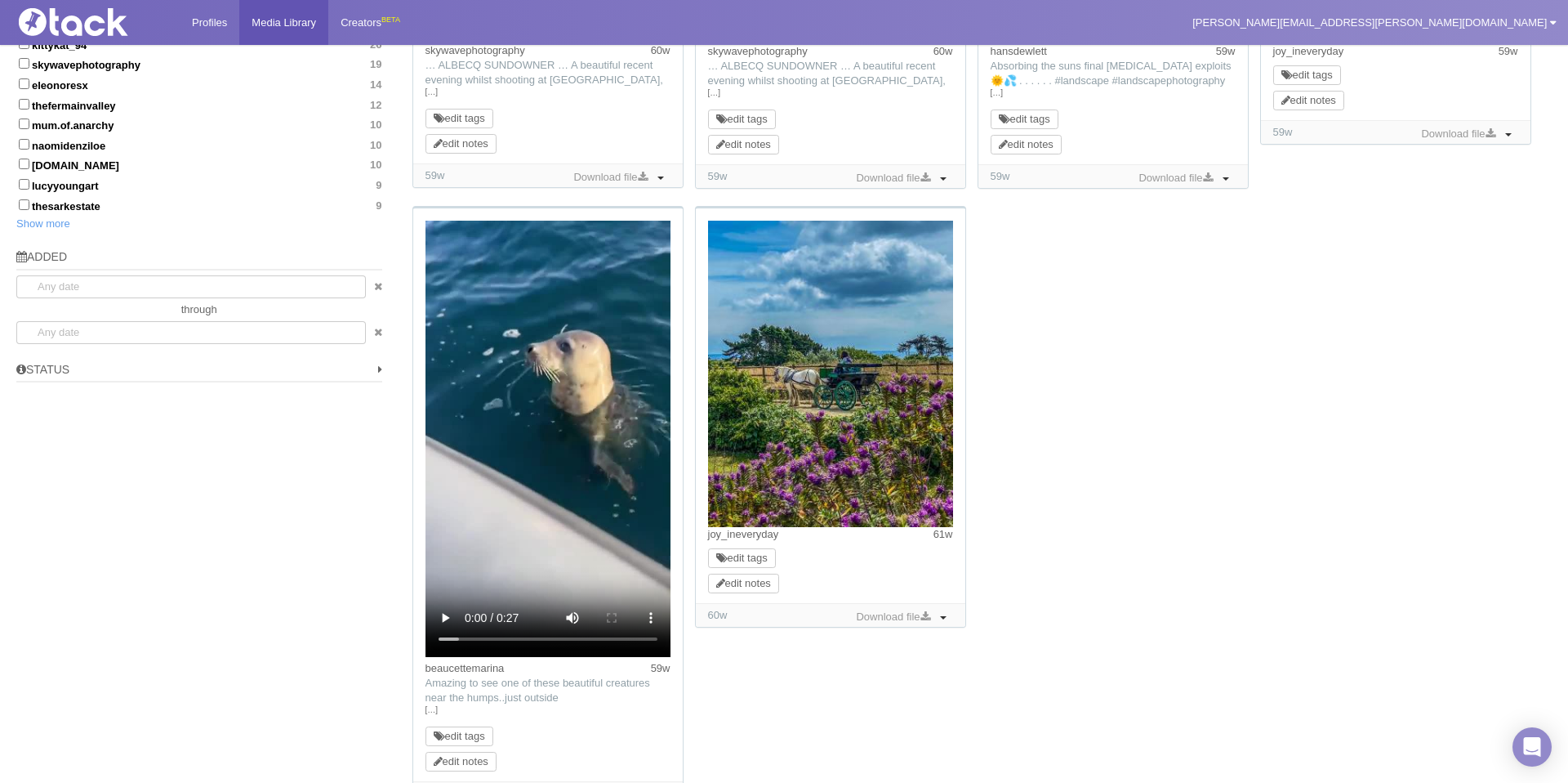
scroll to position [971, 0]
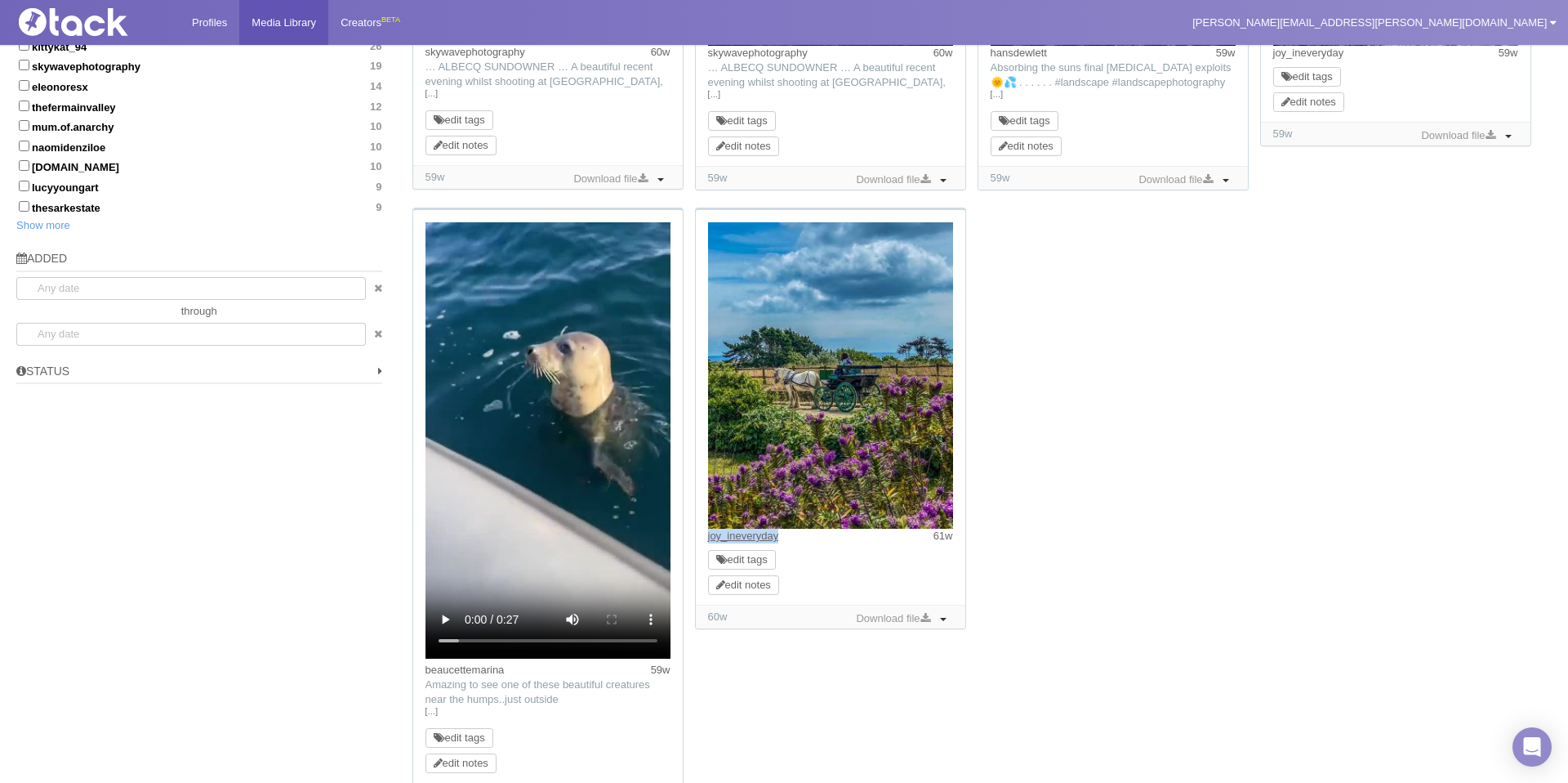
drag, startPoint x: 801, startPoint y: 539, endPoint x: 709, endPoint y: 539, distance: 92.0
click at [709, 539] on div "joy_ineveryday 61w" at bounding box center [831, 535] width 245 height 14
copy link "joy_ineveryday"
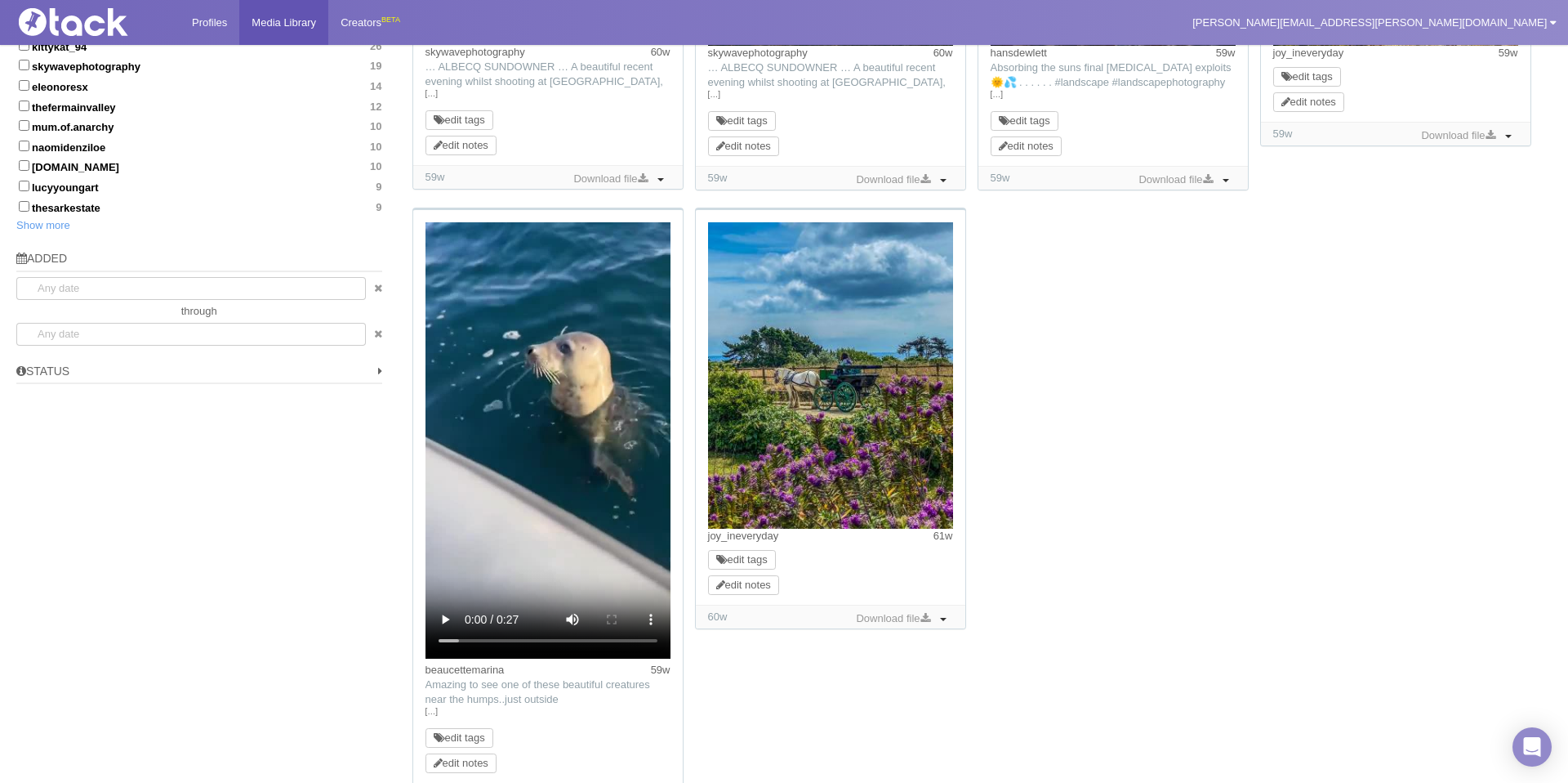
click at [1087, 469] on div "littlemissnottinghill 57w TikTok: Paradise found📍[GEOGRAPHIC_DATA], [GEOGRAPHIC…" at bounding box center [979, 33] width 1145 height 1583
